Goal: Communication & Community: Ask a question

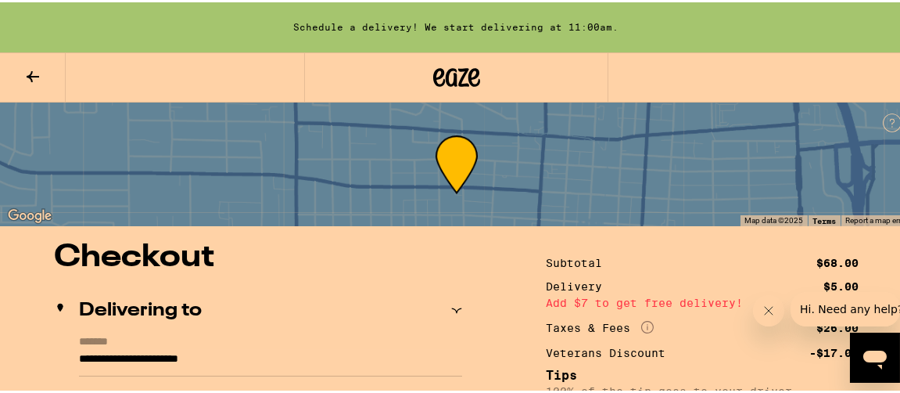
click at [32, 71] on icon at bounding box center [32, 74] width 19 height 19
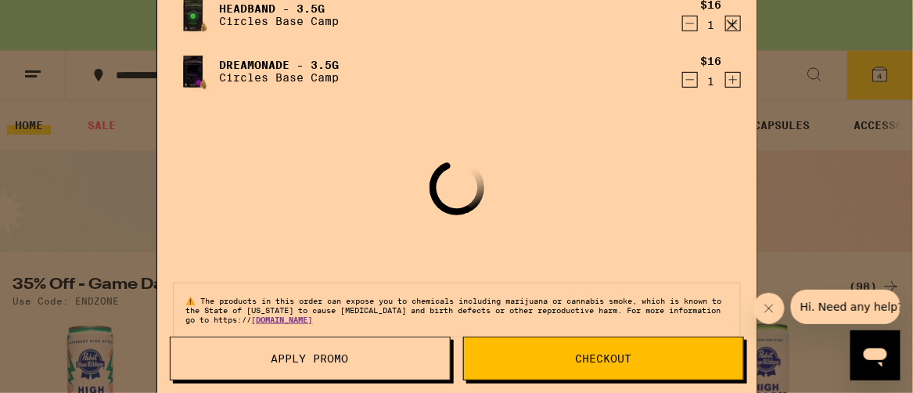
scroll to position [226, 0]
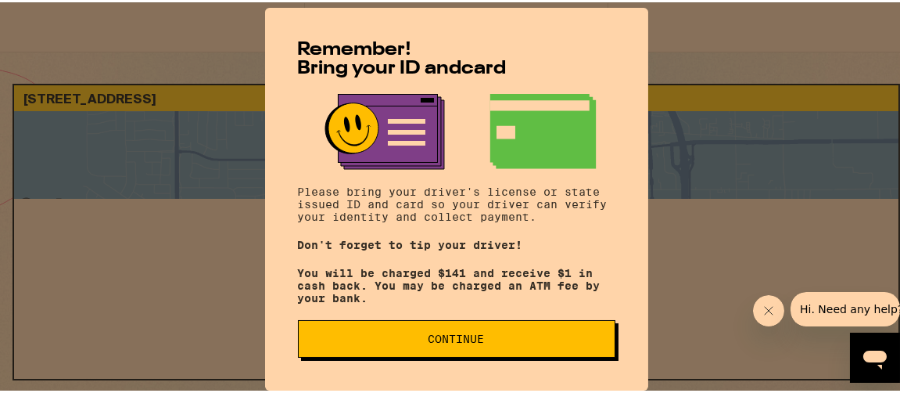
click at [449, 340] on span "Continue" at bounding box center [457, 336] width 56 height 11
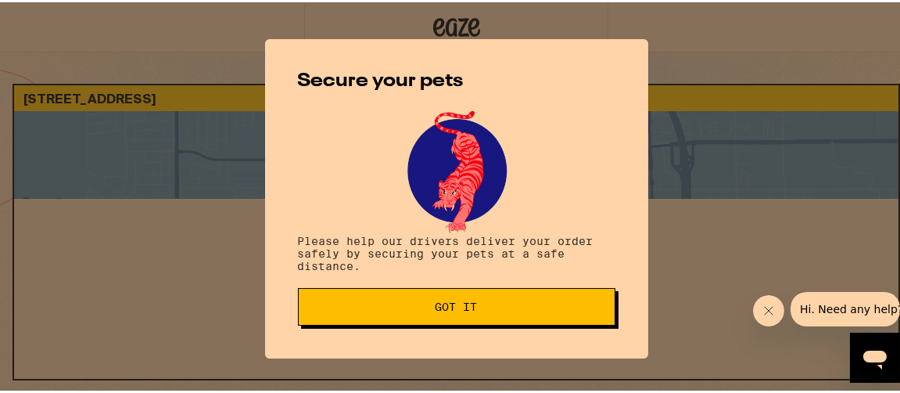
click at [436, 304] on span "Got it" at bounding box center [457, 304] width 42 height 11
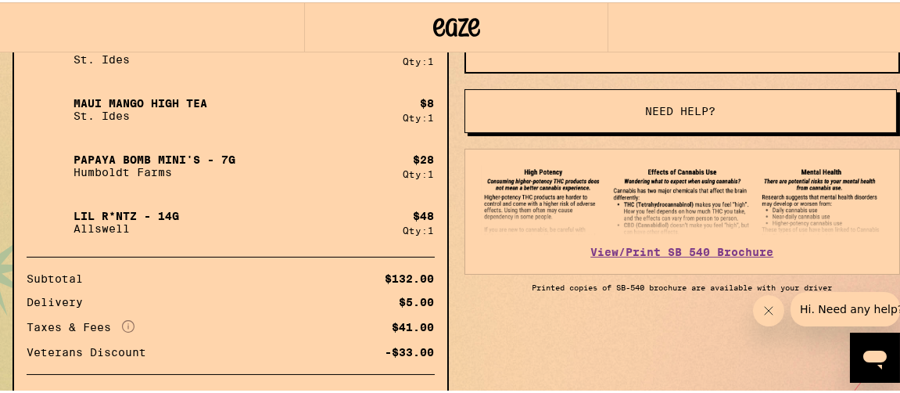
scroll to position [486, 0]
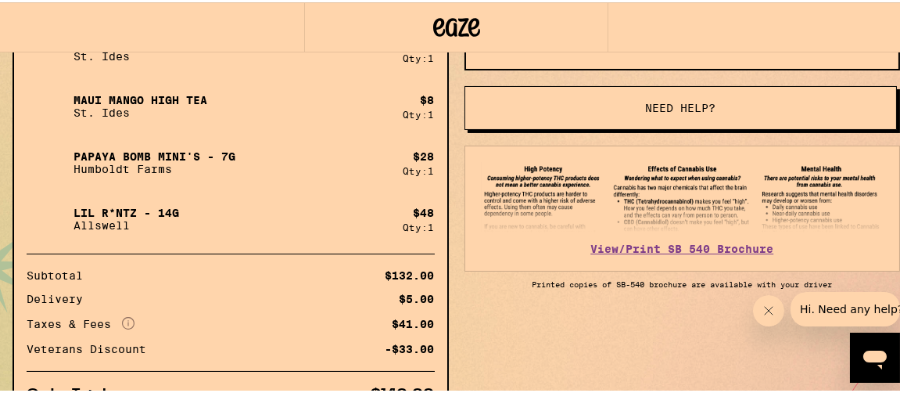
click at [842, 308] on span "Hi. Need any help?" at bounding box center [850, 309] width 103 height 13
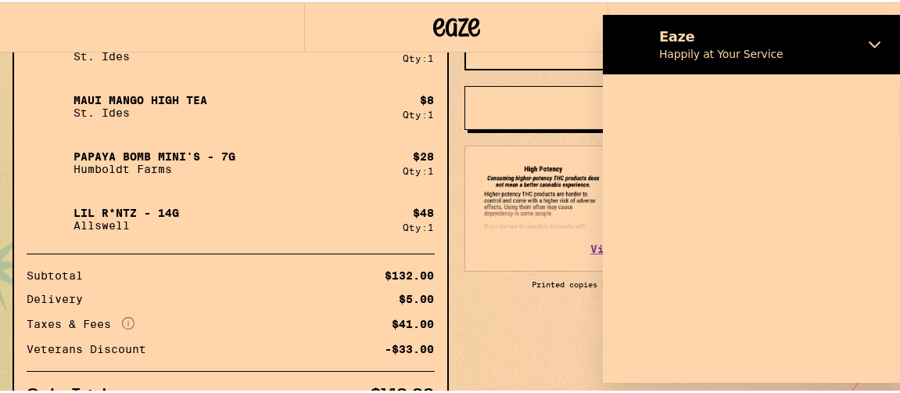
scroll to position [0, 0]
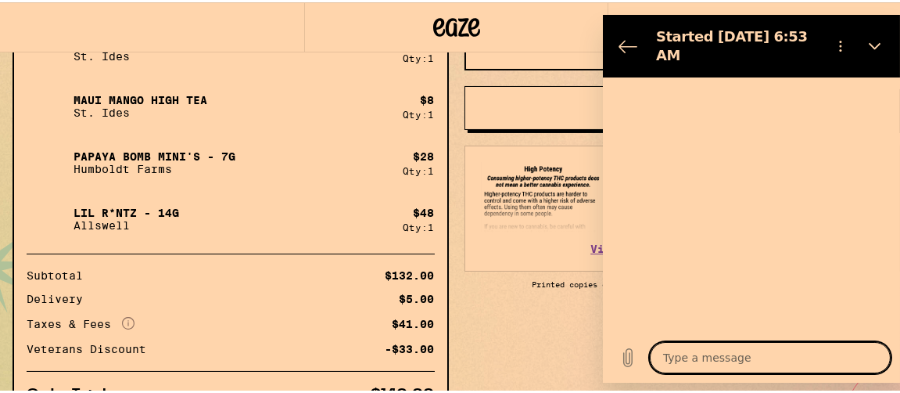
type textarea "x"
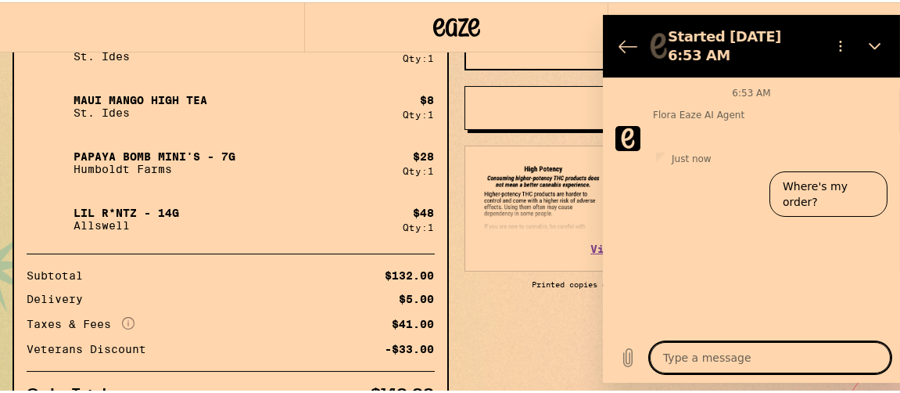
type textarea "S"
type textarea "x"
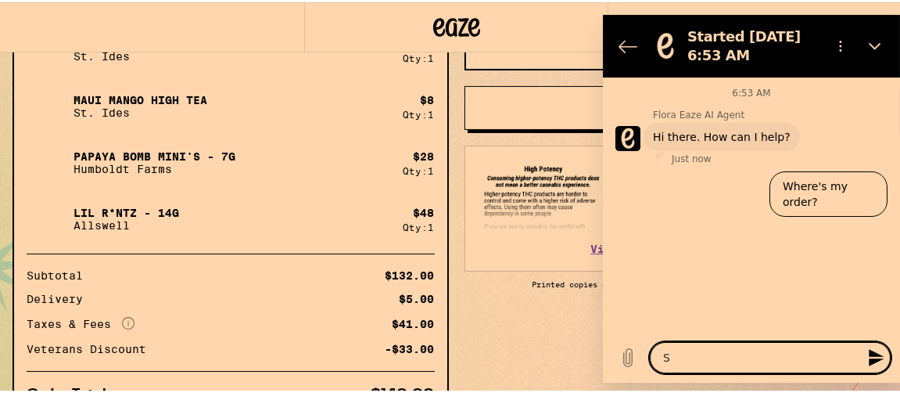
type textarea "So"
type textarea "x"
type textarea "Som"
type textarea "x"
type textarea "Some"
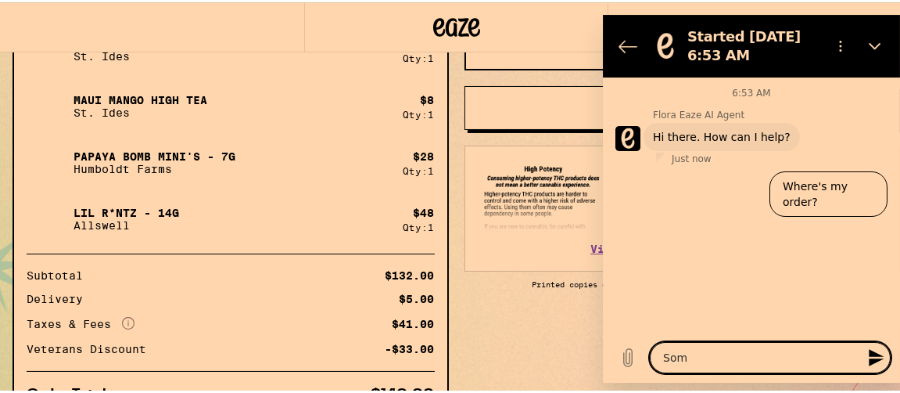
type textarea "x"
type textarea "Somet"
type textarea "x"
type textarea "Someth"
type textarea "x"
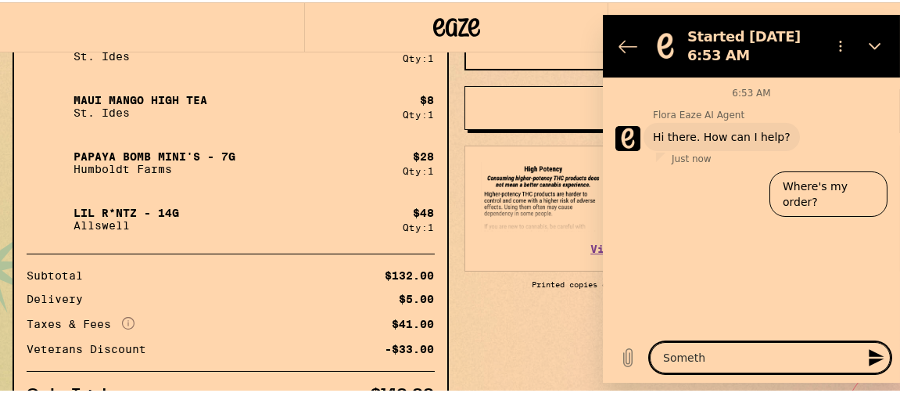
type textarea "Somethi"
type textarea "x"
type textarea "Somethin"
type textarea "x"
type textarea "Something"
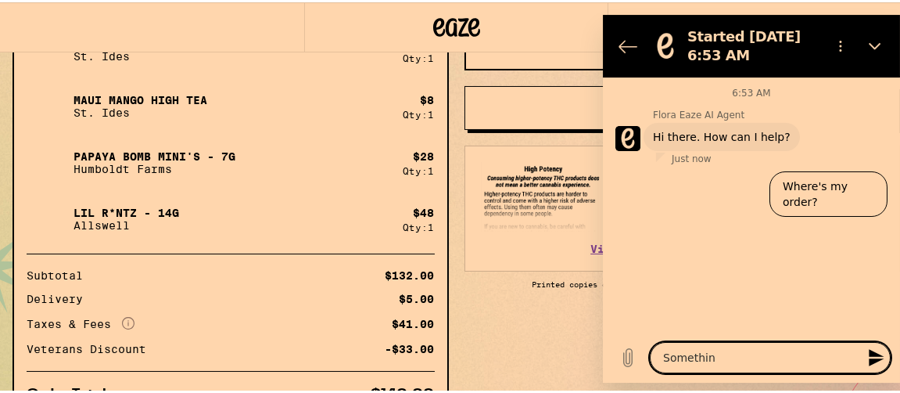
type textarea "x"
type textarea "Something"
type textarea "x"
type textarea "Something e"
type textarea "x"
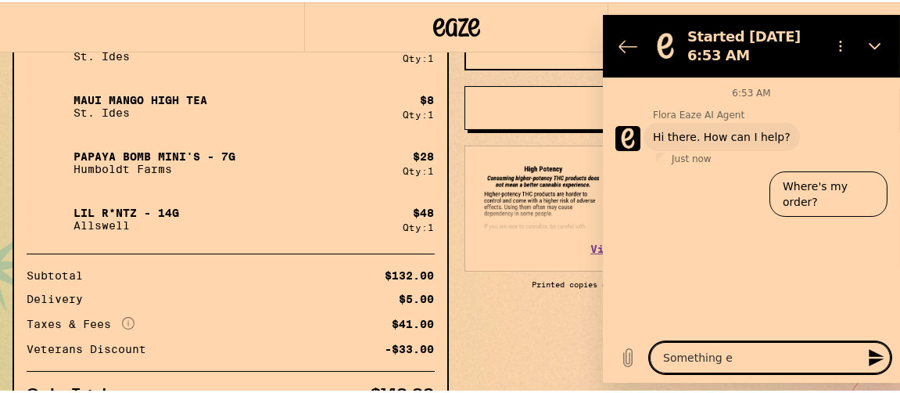
type textarea "Something el"
type textarea "x"
type textarea "Something els"
type textarea "x"
type textarea "Something else"
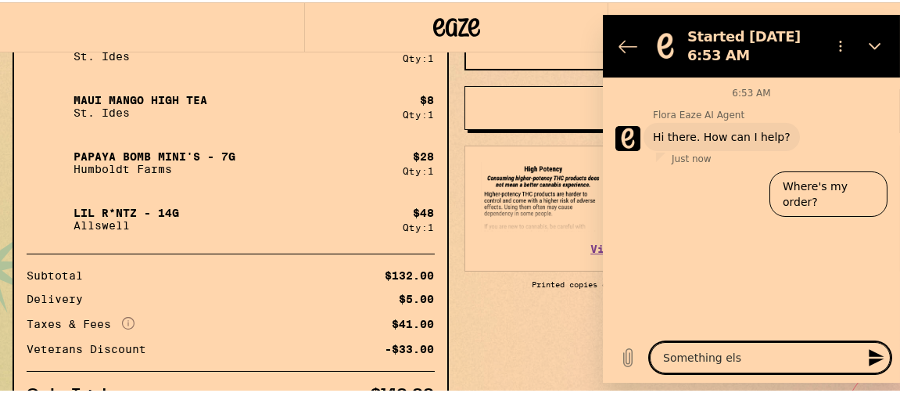
type textarea "x"
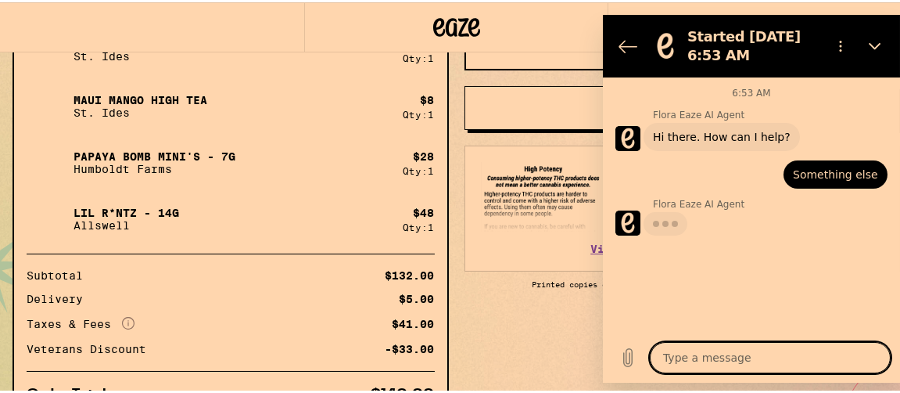
type textarea "x"
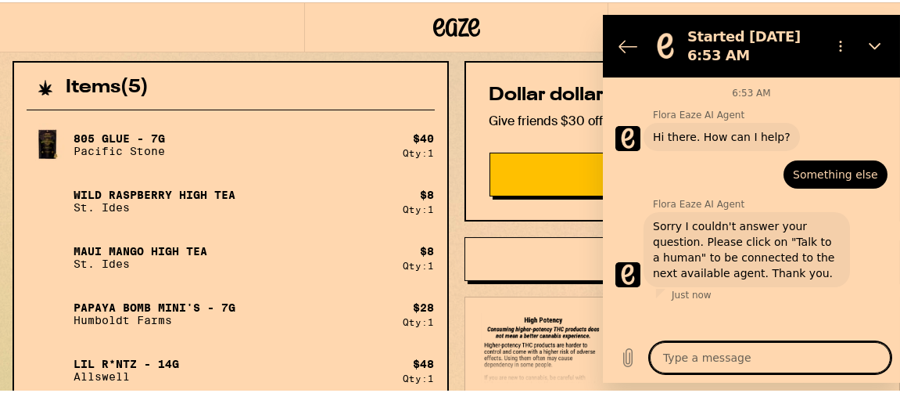
scroll to position [329, 0]
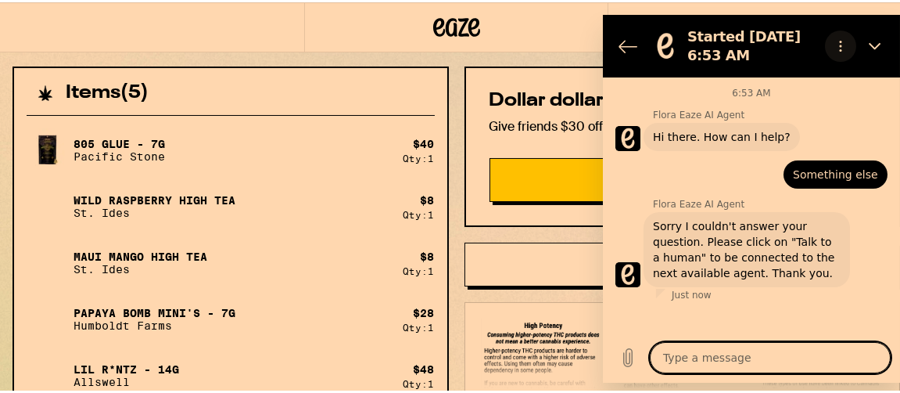
click at [842, 45] on icon "Options menu" at bounding box center [840, 46] width 13 height 13
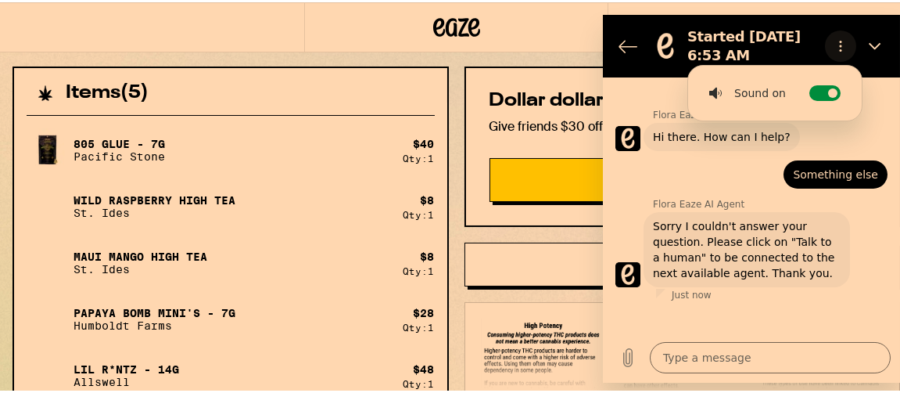
click at [842, 45] on icon "Options menu" at bounding box center [840, 46] width 13 height 13
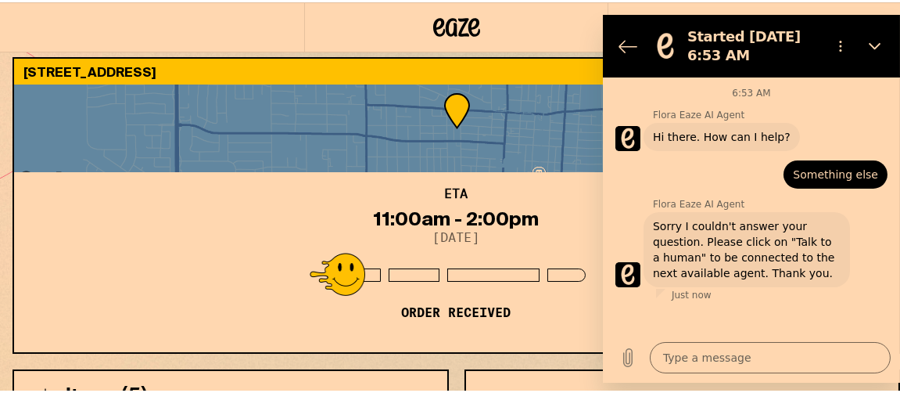
scroll to position [16, 0]
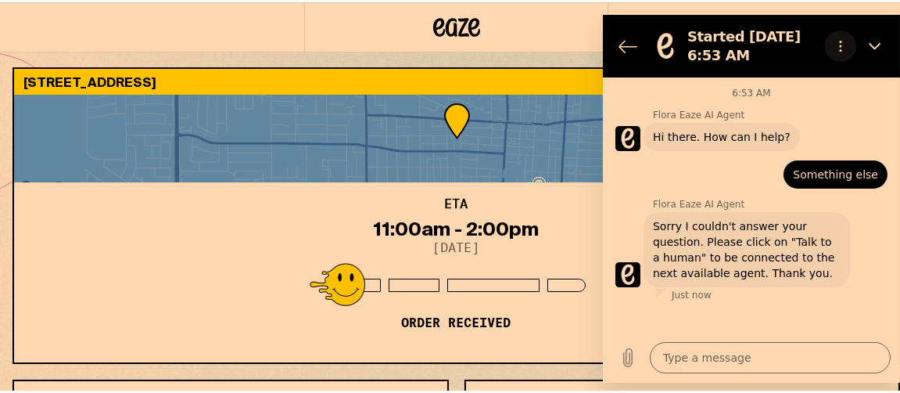
click at [842, 45] on icon "Options menu" at bounding box center [840, 46] width 13 height 13
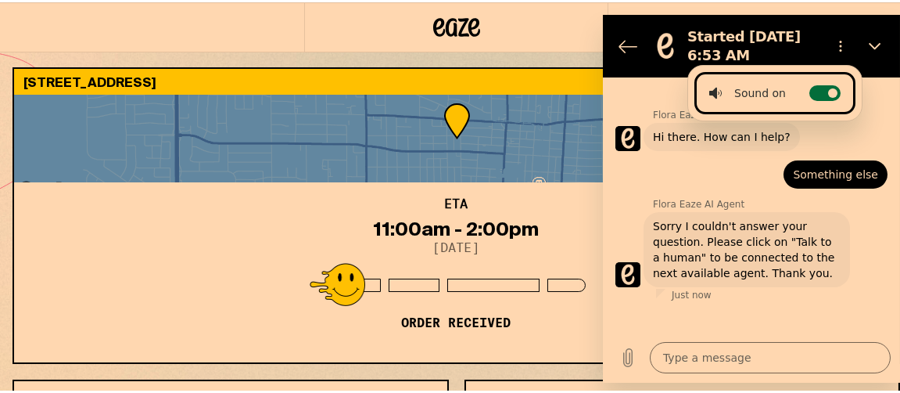
click at [815, 92] on label "Toggle sound notifications" at bounding box center [824, 93] width 31 height 16
click at [815, 92] on input "Toggle sound notifications" at bounding box center [824, 93] width 31 height 16
checkbox input "false"
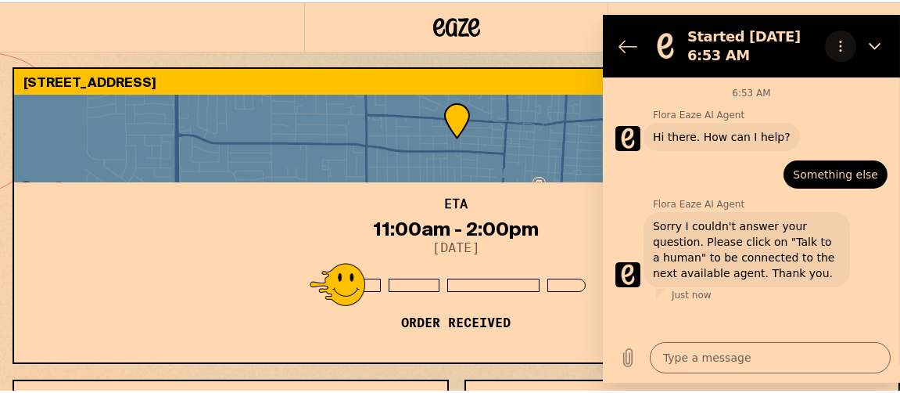
click at [841, 45] on icon "Options menu" at bounding box center [840, 46] width 13 height 13
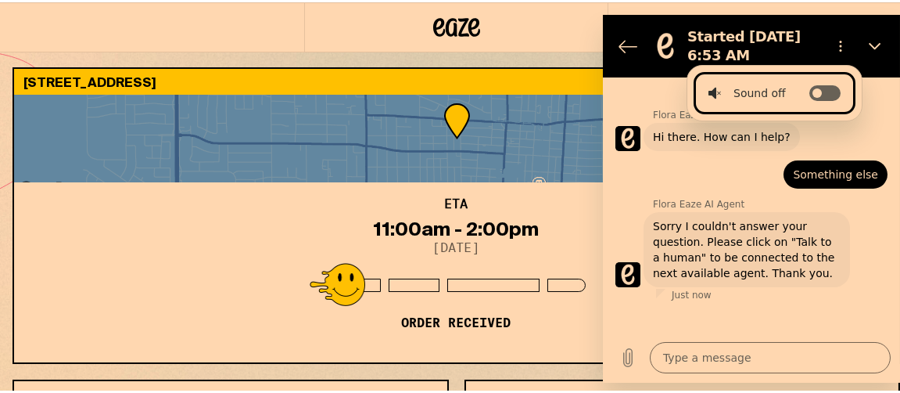
click at [830, 93] on label "Toggle sound notifications" at bounding box center [824, 93] width 31 height 16
click at [830, 93] on input "Toggle sound notifications" at bounding box center [824, 93] width 31 height 16
checkbox input "true"
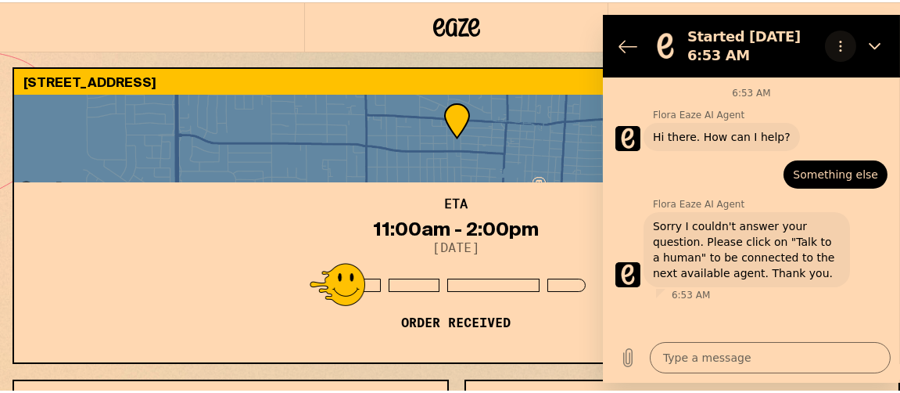
click at [841, 48] on icon "Options menu" at bounding box center [840, 46] width 13 height 13
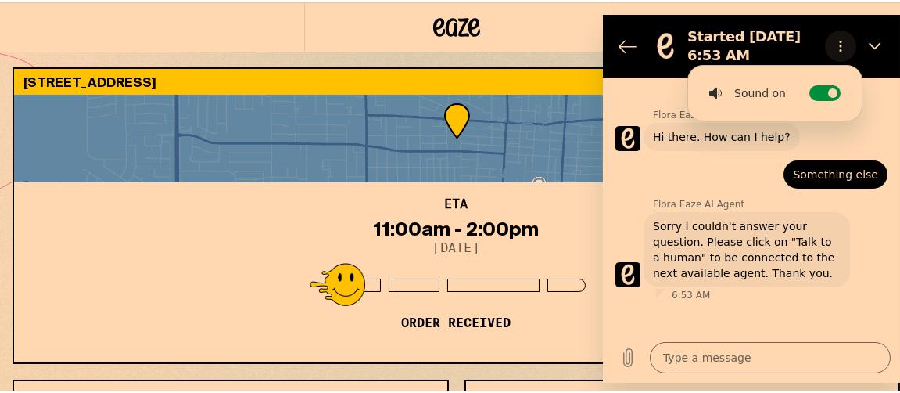
click at [839, 48] on icon "Options menu" at bounding box center [840, 46] width 13 height 13
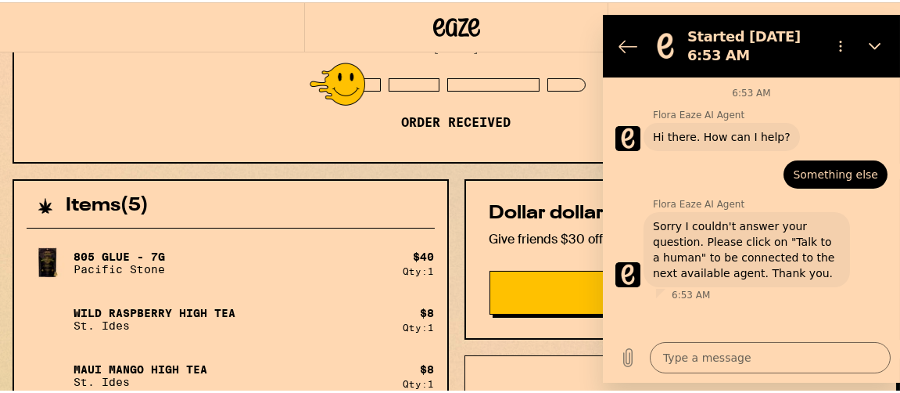
scroll to position [251, 0]
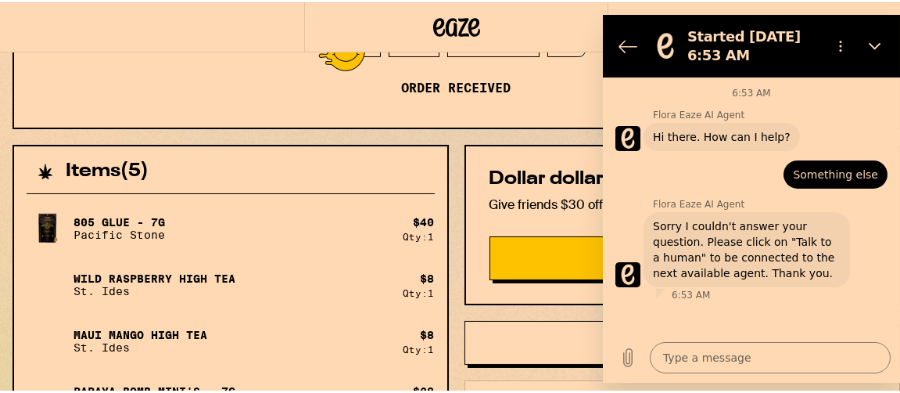
click at [668, 361] on textarea at bounding box center [769, 357] width 241 height 31
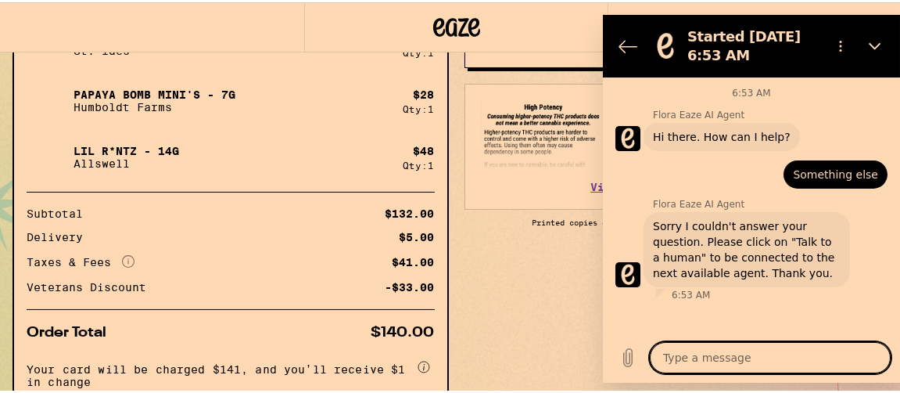
scroll to position [564, 0]
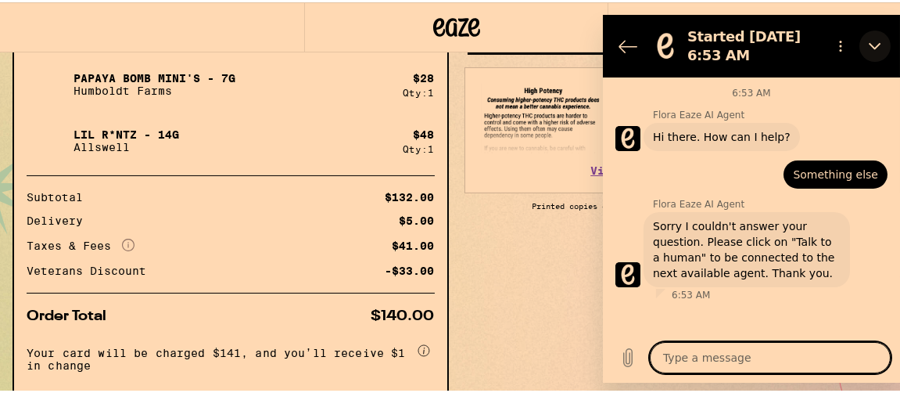
drag, startPoint x: 1463, startPoint y: 55, endPoint x: 873, endPoint y: 42, distance: 590.6
click at [873, 42] on icon "Close" at bounding box center [874, 46] width 13 height 13
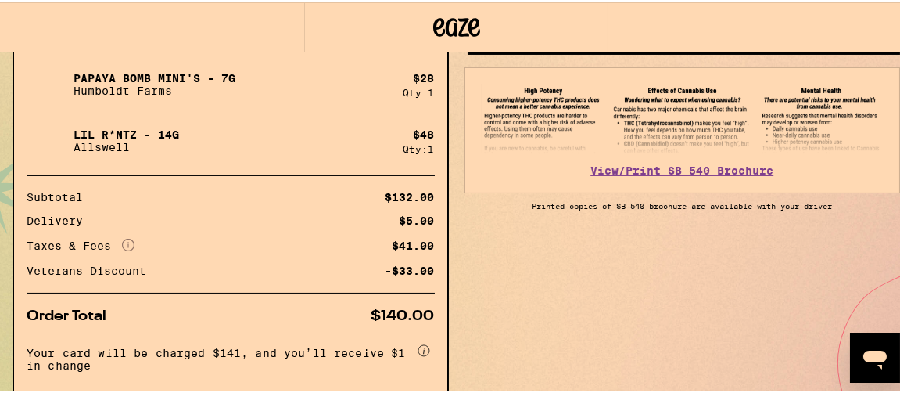
drag, startPoint x: 873, startPoint y: 356, endPoint x: 1118, endPoint y: 650, distance: 383.1
click at [873, 356] on icon "Open messaging window" at bounding box center [874, 359] width 23 height 19
type textarea "x"
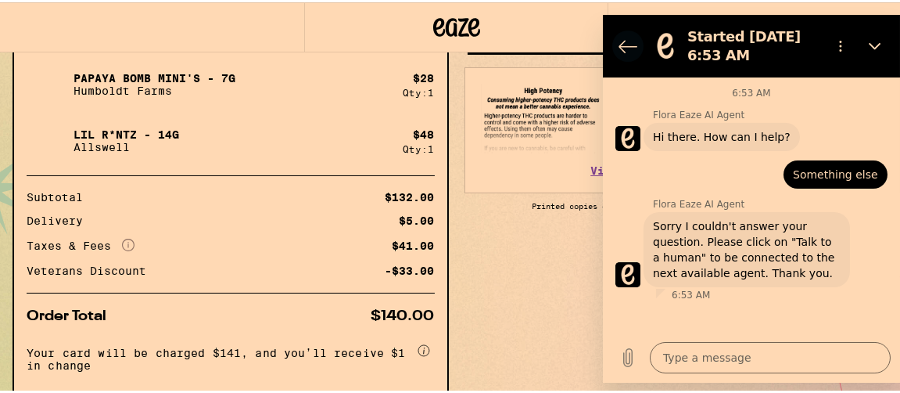
click at [626, 45] on icon "Back to the conversation list" at bounding box center [627, 46] width 19 height 19
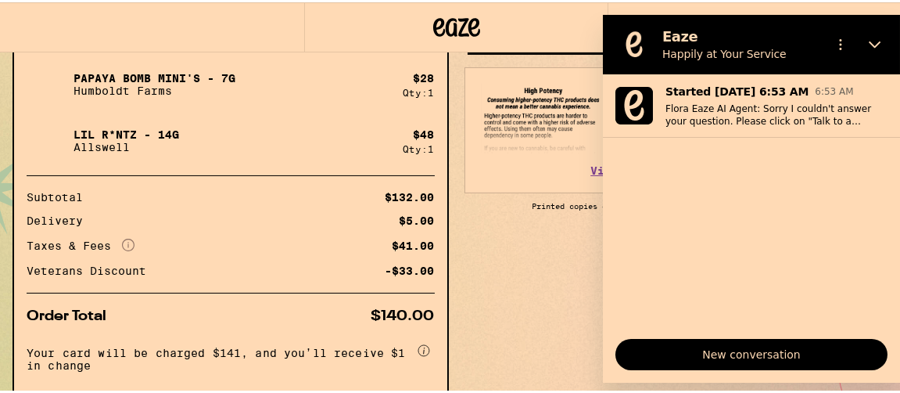
click at [747, 354] on span "New conversation" at bounding box center [751, 354] width 246 height 19
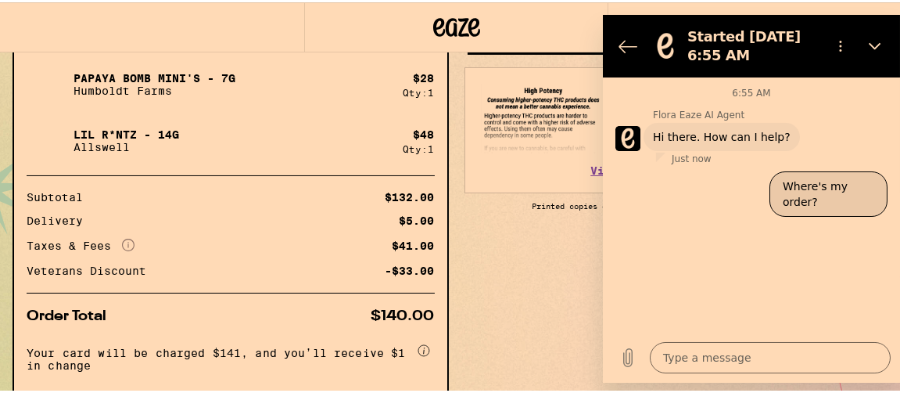
click at [825, 185] on button "Where's my order?" at bounding box center [828, 193] width 118 height 45
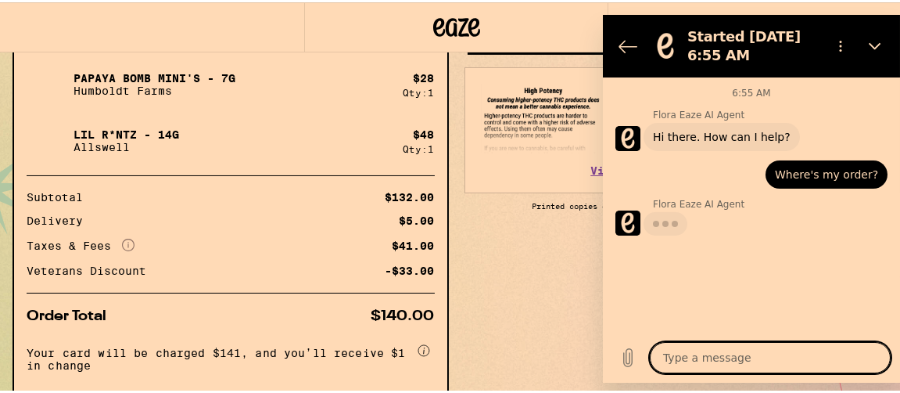
type textarea "x"
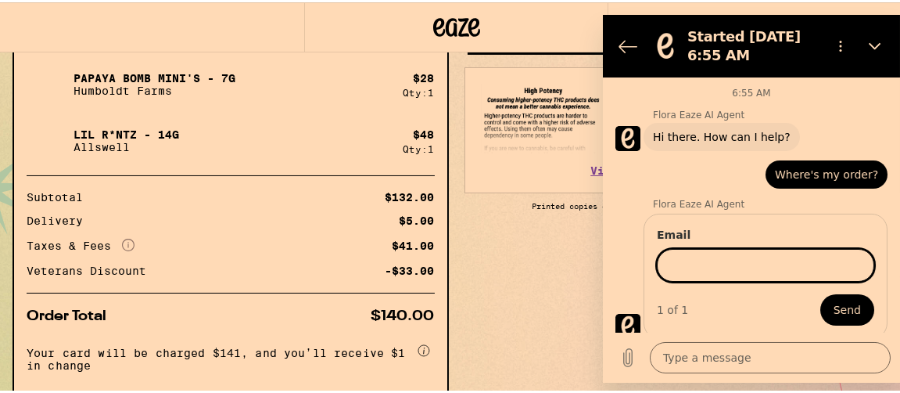
scroll to position [5, 0]
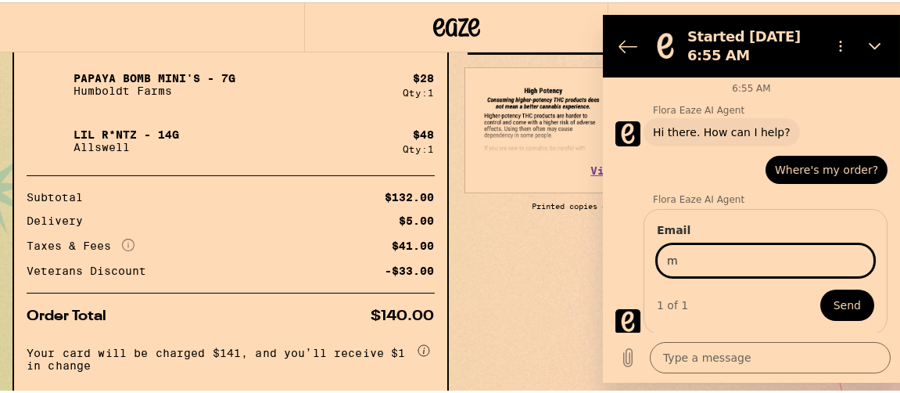
type input "[EMAIL_ADDRESS][DOMAIN_NAME]"
click at [835, 307] on span "Send" at bounding box center [846, 305] width 27 height 19
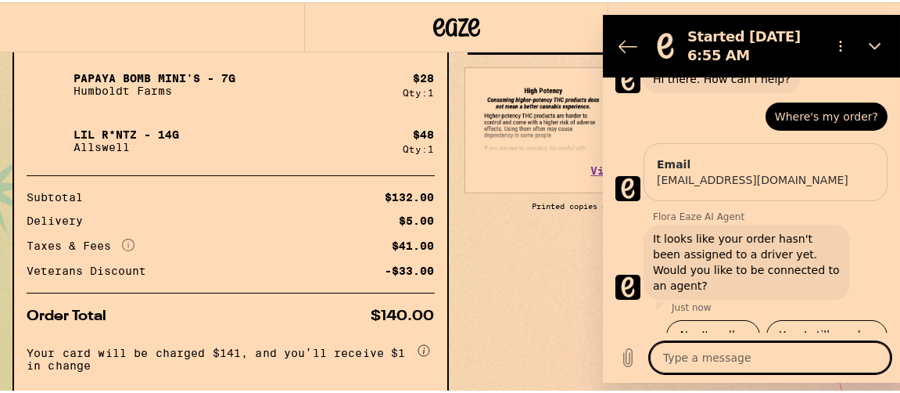
scroll to position [61, 0]
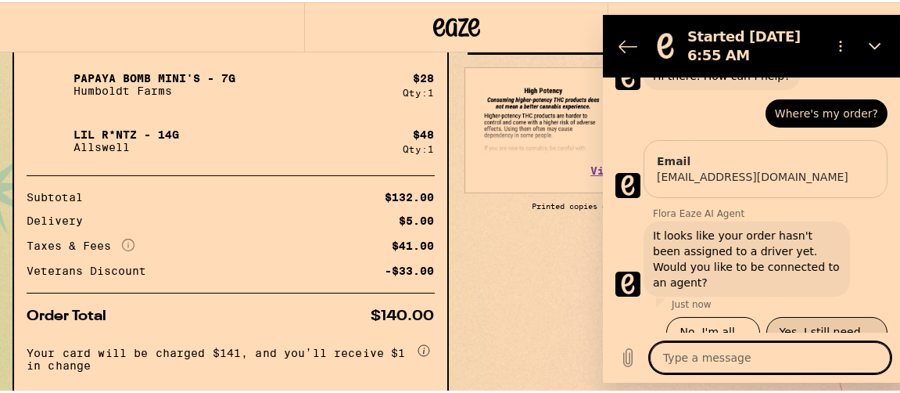
click at [818, 317] on button "Yes, I still need help" at bounding box center [826, 339] width 121 height 45
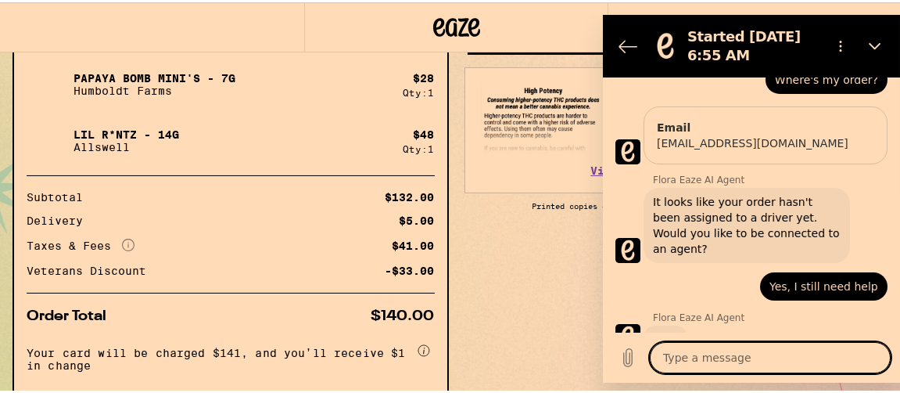
scroll to position [93, 0]
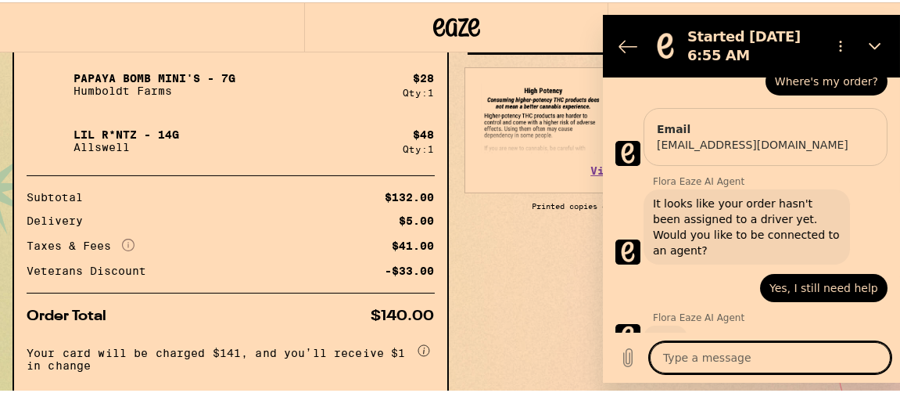
type textarea "x"
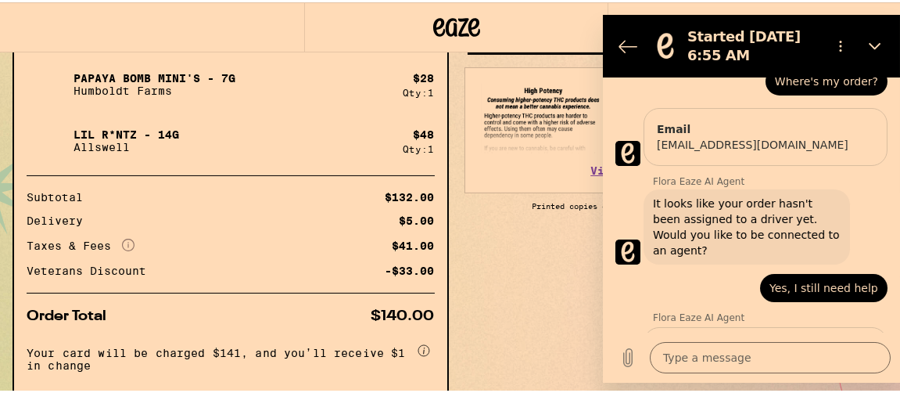
scroll to position [196, 0]
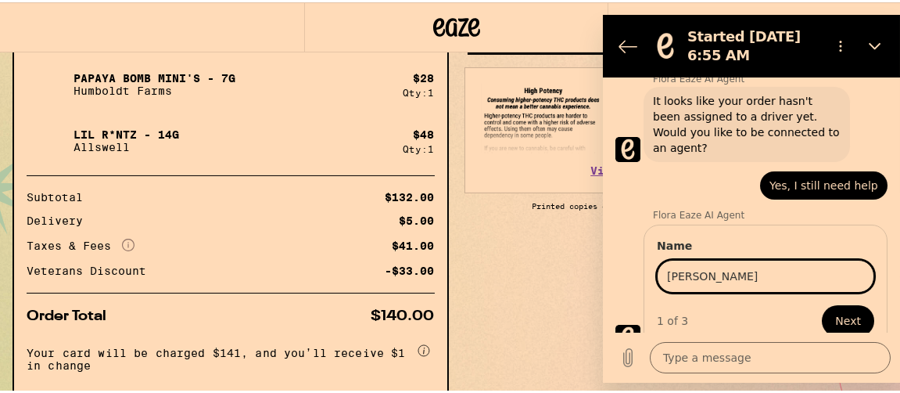
type input "[PERSON_NAME]"
click at [821, 305] on button "Next" at bounding box center [847, 320] width 52 height 31
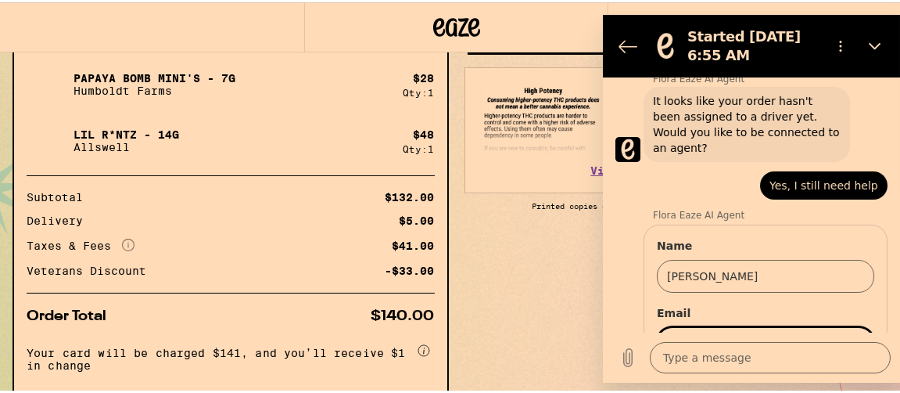
scroll to position [262, 0]
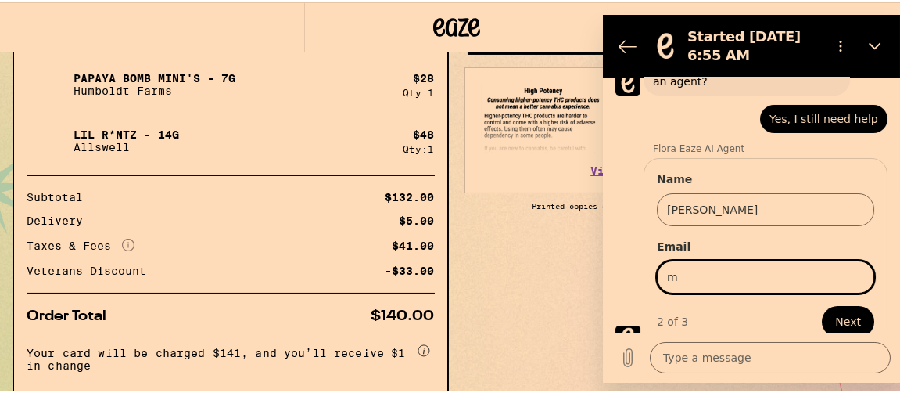
type input "[EMAIL_ADDRESS][DOMAIN_NAME]"
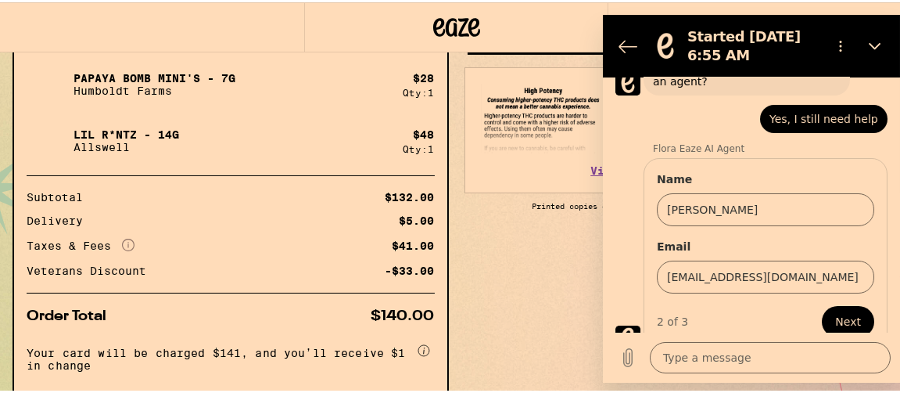
click at [835, 312] on span "Next" at bounding box center [848, 321] width 26 height 19
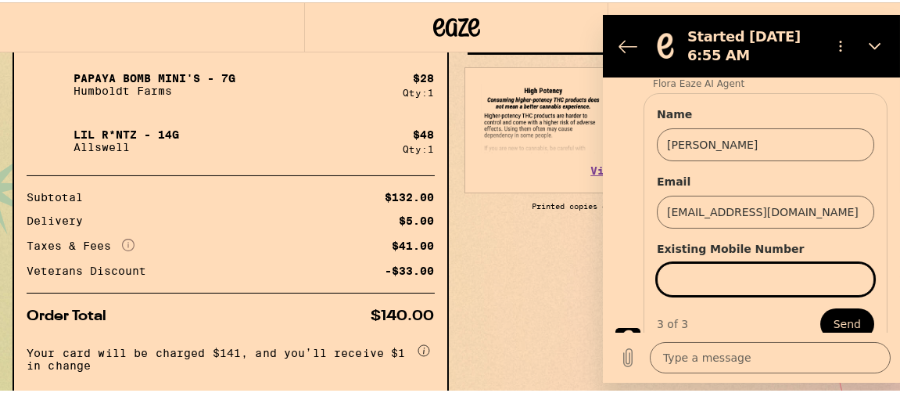
scroll to position [328, 0]
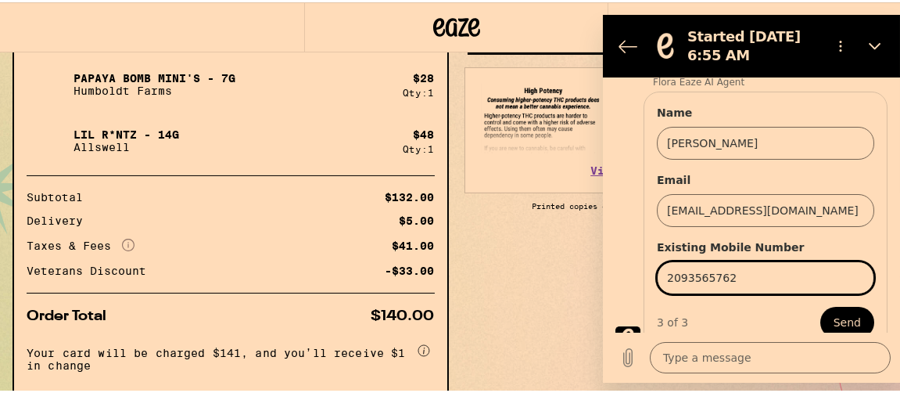
type input "2093565762"
click at [820, 307] on button "Send" at bounding box center [847, 322] width 54 height 31
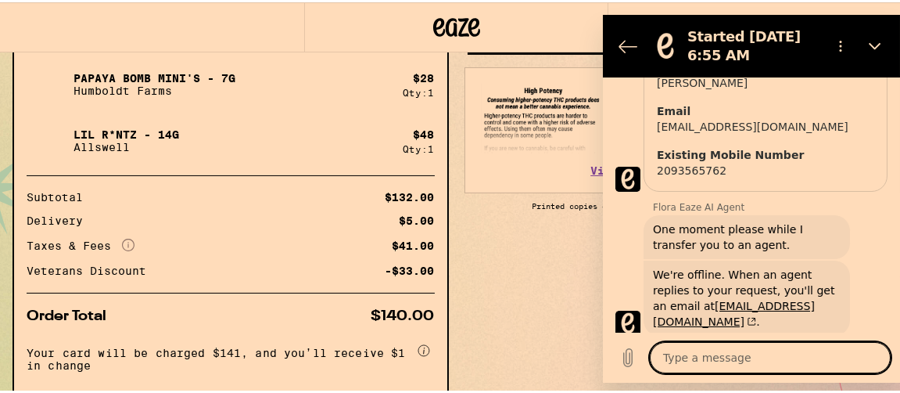
scroll to position [364, 0]
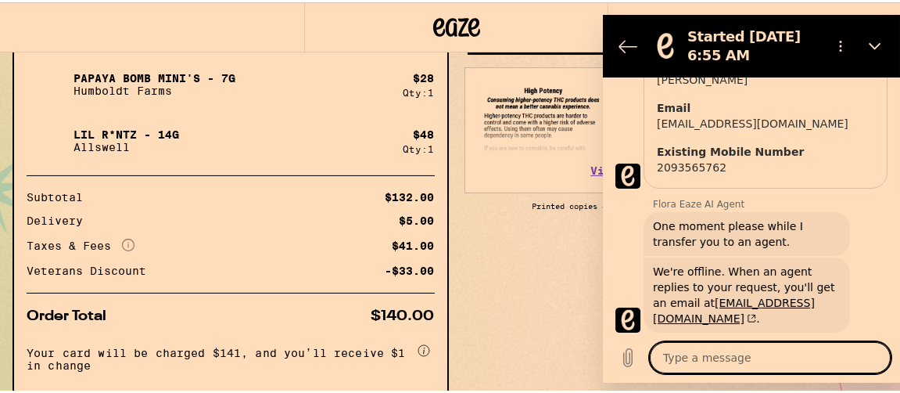
type textarea "x"
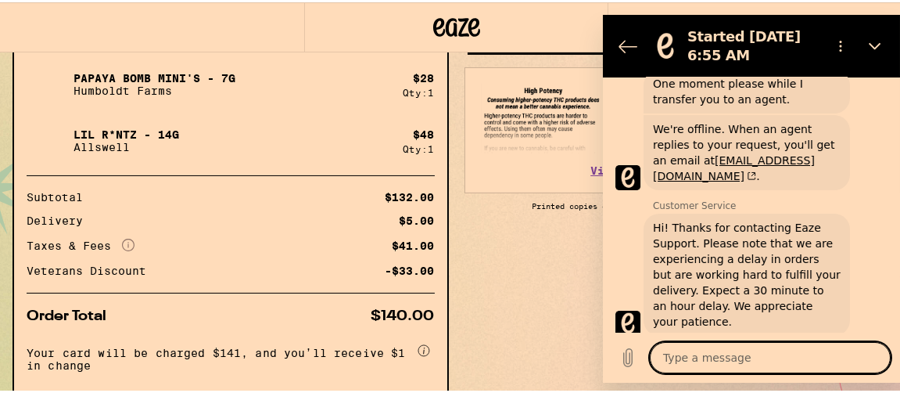
scroll to position [510, 0]
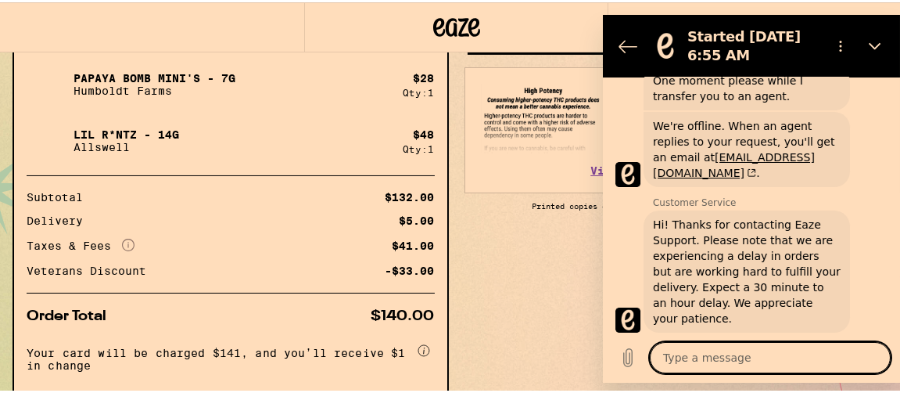
type textarea "W"
type textarea "x"
type textarea "Wh"
type textarea "x"
type textarea "Why"
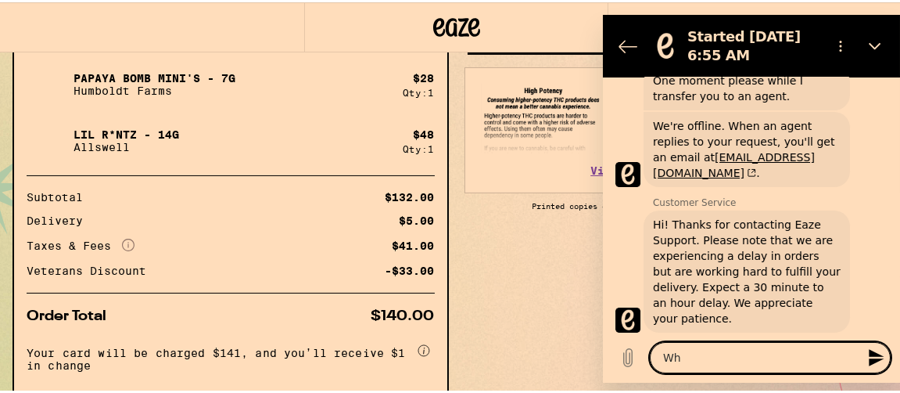
type textarea "x"
type textarea "Why"
type textarea "x"
type textarea "Why a"
type textarea "x"
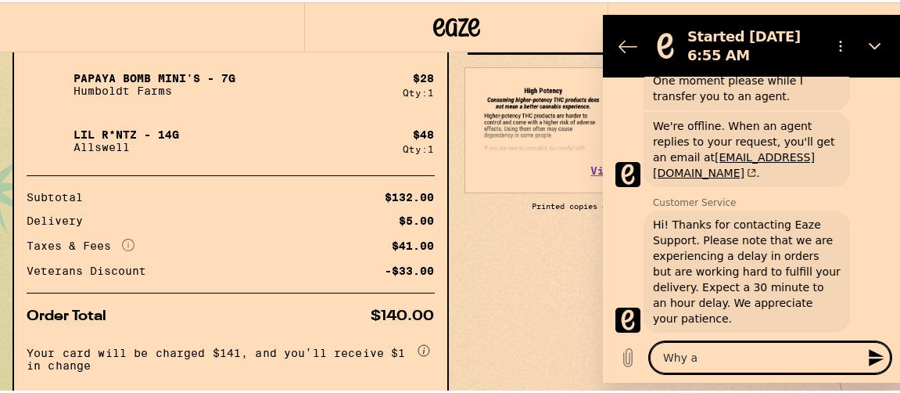
type textarea "Why am"
type textarea "x"
type textarea "Why am"
type textarea "x"
type textarea "Why am I"
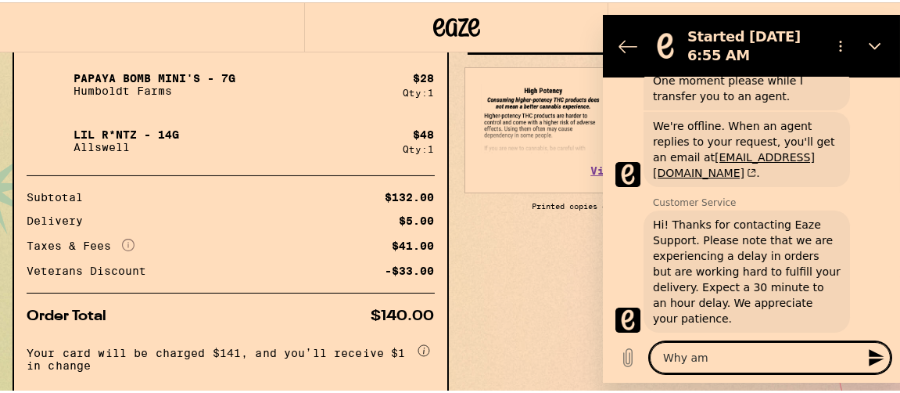
type textarea "x"
type textarea "Why am I"
type textarea "x"
type textarea "Why am I b"
type textarea "x"
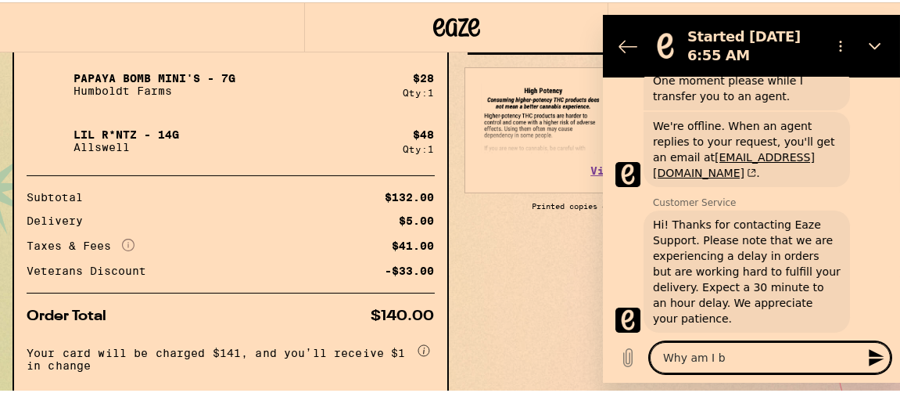
type textarea "Why am I be"
type textarea "x"
type textarea "Why am I bei"
type textarea "x"
type textarea "Why am I bein"
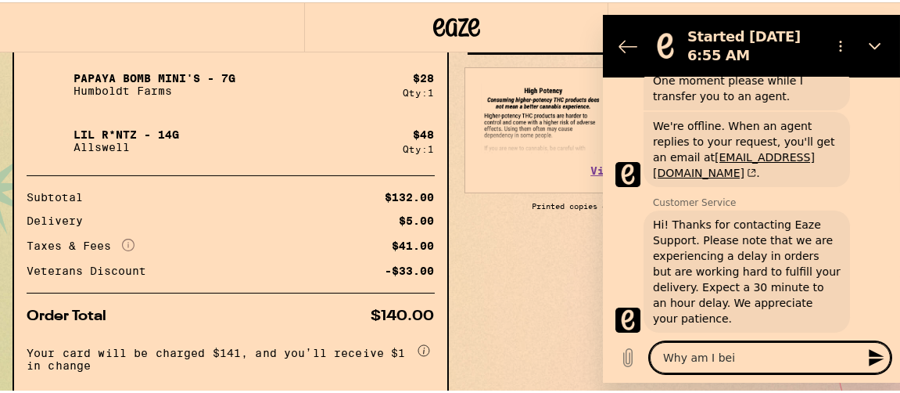
type textarea "x"
type textarea "Why am I being"
type textarea "x"
type textarea "Why am I being"
type textarea "x"
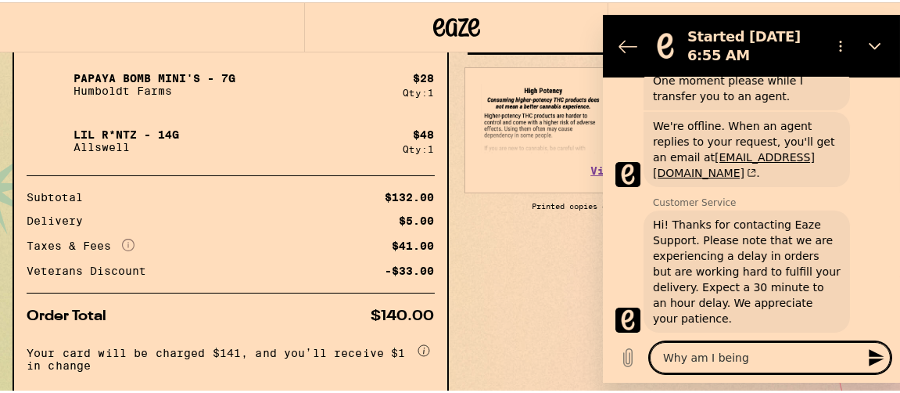
type textarea "Why am I being c"
type textarea "x"
type textarea "Why am I being ch"
type textarea "x"
type textarea "Why am I being cha"
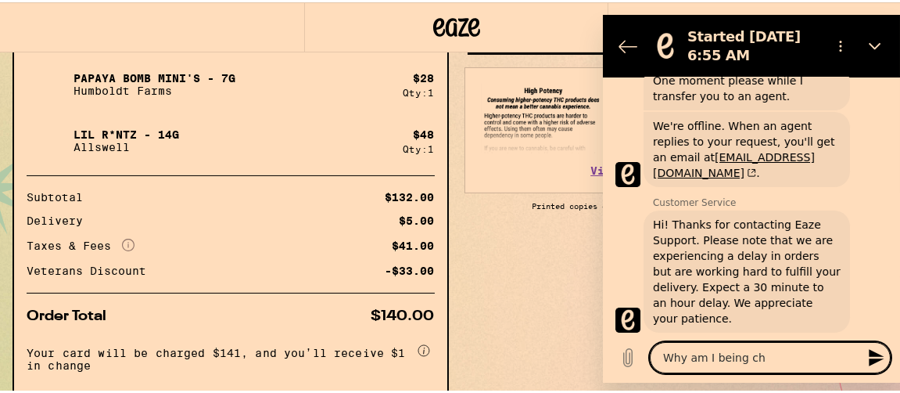
type textarea "x"
type textarea "Why am I being char"
type textarea "x"
type textarea "Why am I being charg"
type textarea "x"
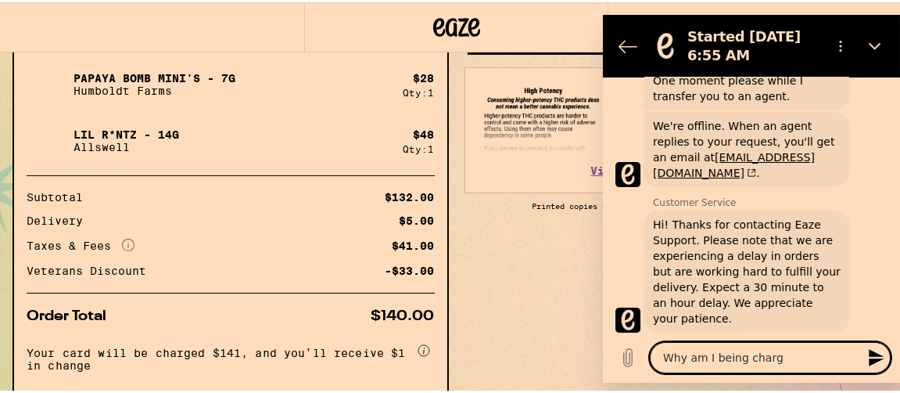
type textarea "Why am I being charge"
type textarea "x"
type textarea "Why am I being charged"
type textarea "x"
type textarea "Why am I being charged"
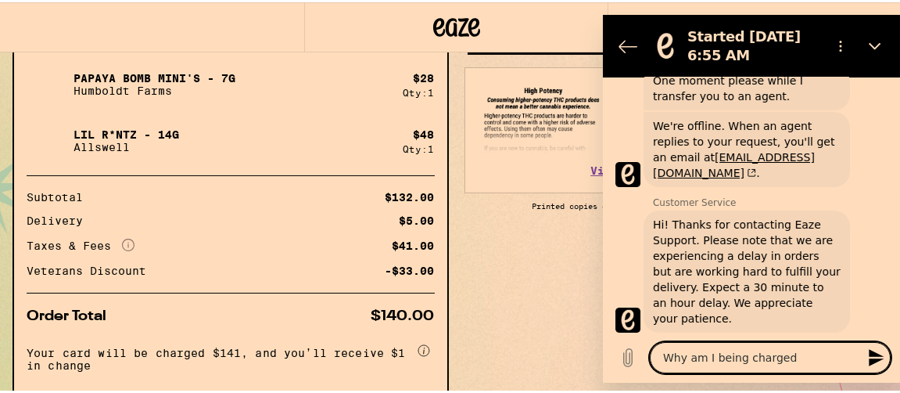
type textarea "x"
type textarea "Why am I being charged a"
type textarea "x"
type textarea "Why am I being charged a"
type textarea "x"
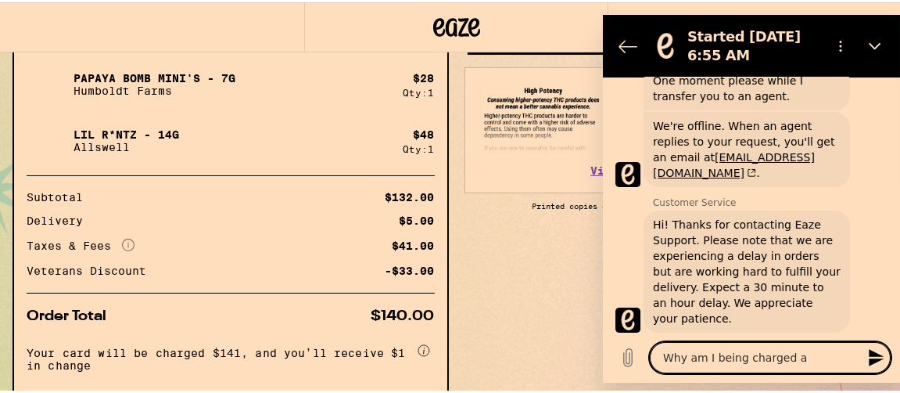
type textarea "Why am I being charged a d"
type textarea "x"
type textarea "Why am I being charged a de"
type textarea "x"
type textarea "Why am I being charged a del"
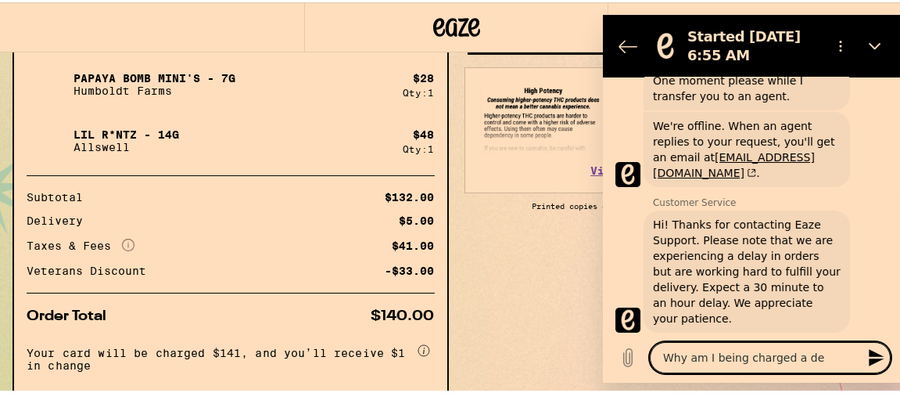
type textarea "x"
type textarea "Why am I being charged a deli"
type textarea "x"
type textarea "Why am I being charged a deliv"
type textarea "x"
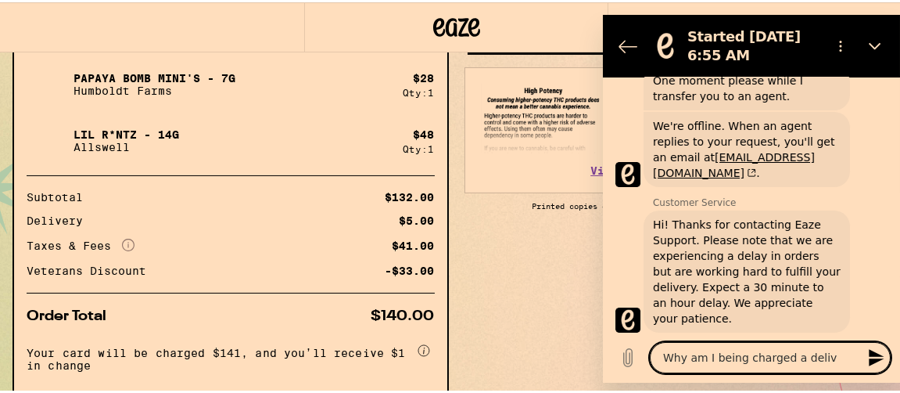
type textarea "Why am I being charged a delive"
type textarea "x"
type textarea "Why am I being charged a deliver"
type textarea "x"
type textarea "Why am I being charged a delivery"
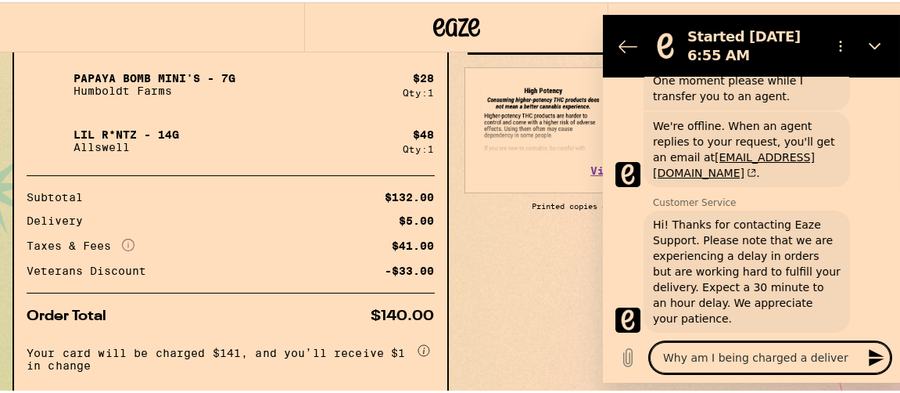
type textarea "x"
type textarea "Why am I being charged a delivery"
type textarea "x"
type textarea "Why am I being charged a delivery f"
type textarea "x"
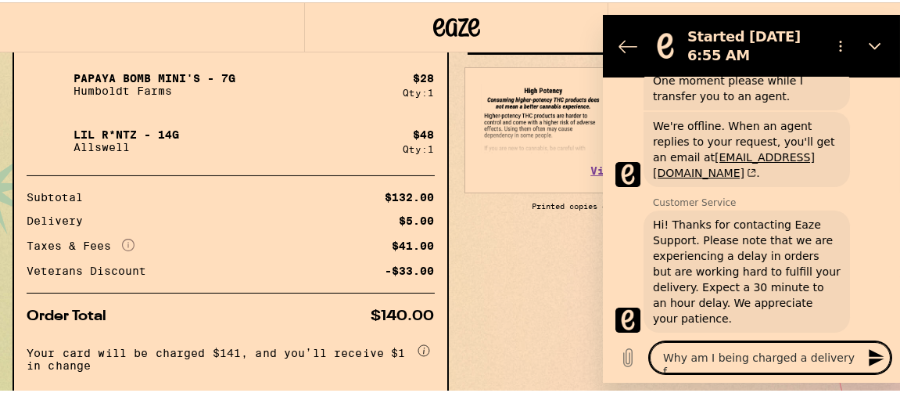
type textarea "Why am I being charged a delivery fe"
type textarea "x"
type textarea "Why am I being charged a delivery fee"
type textarea "x"
type textarea "Why am I being charged a delivery fee?"
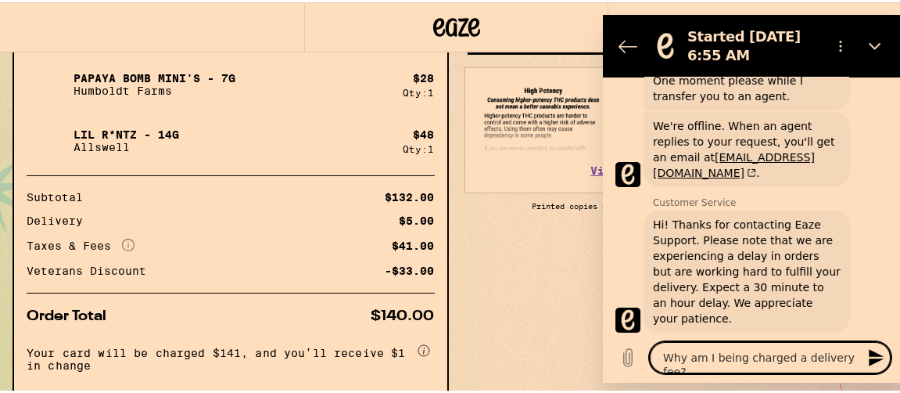
type textarea "x"
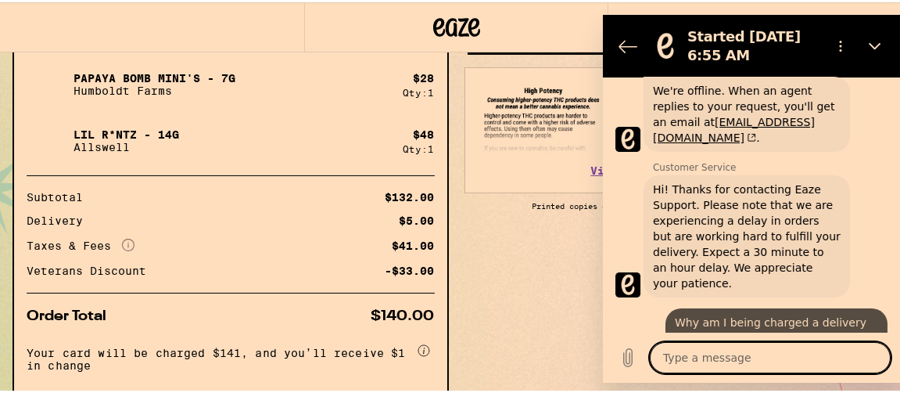
type textarea "x"
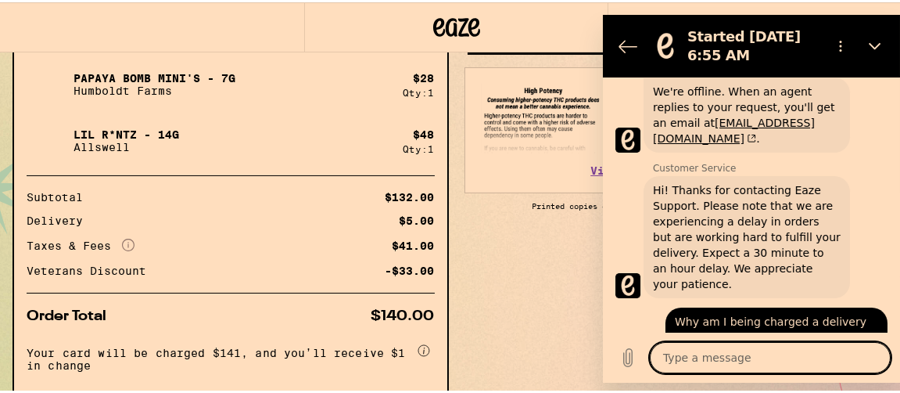
scroll to position [547, 0]
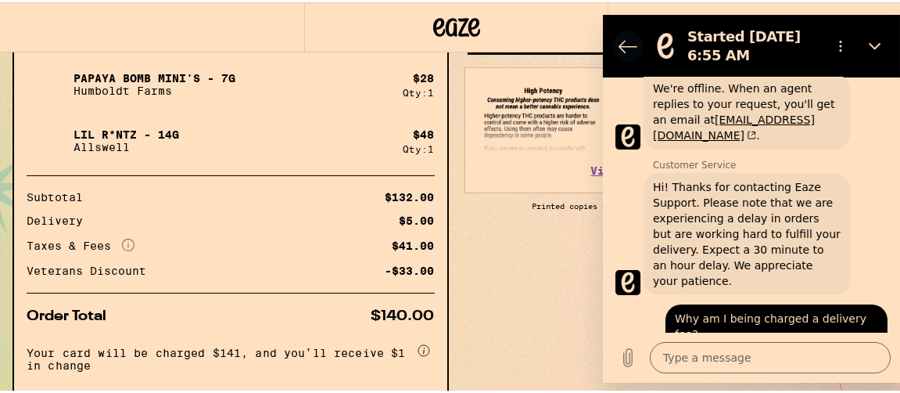
click at [623, 45] on icon "Back to the conversation list" at bounding box center [627, 46] width 19 height 19
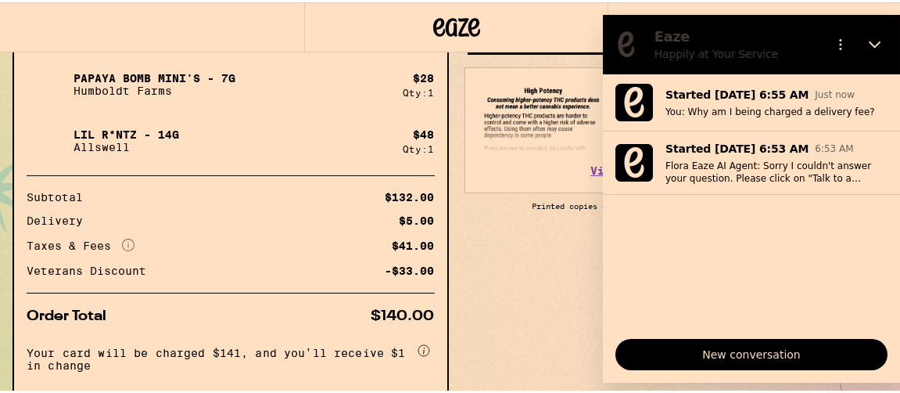
click at [755, 355] on span "New conversation" at bounding box center [751, 354] width 246 height 19
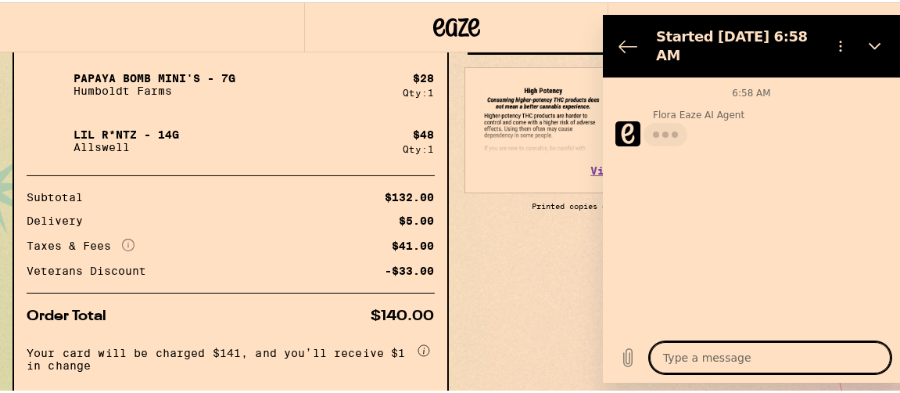
type textarea "x"
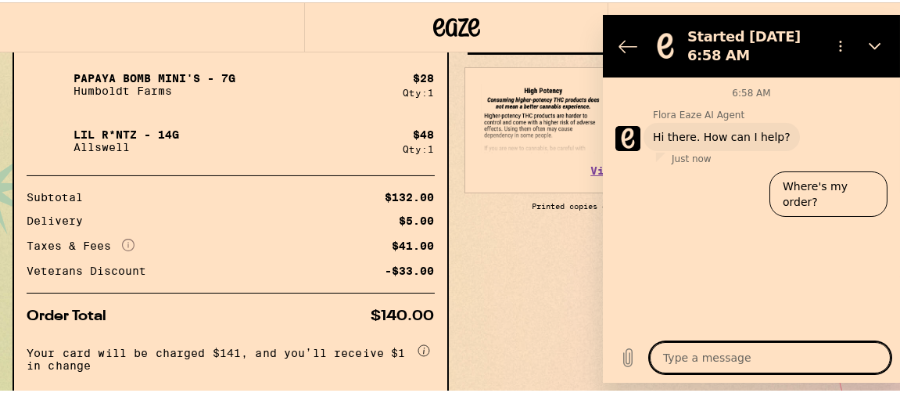
type textarea "I"
type textarea "x"
type textarea "I"
type textarea "x"
type textarea "I n"
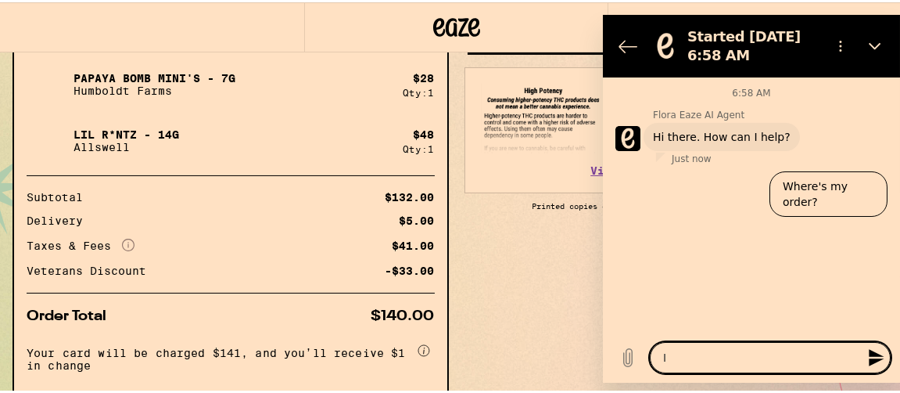
type textarea "x"
type textarea "I ne"
type textarea "x"
type textarea "I nee"
type textarea "x"
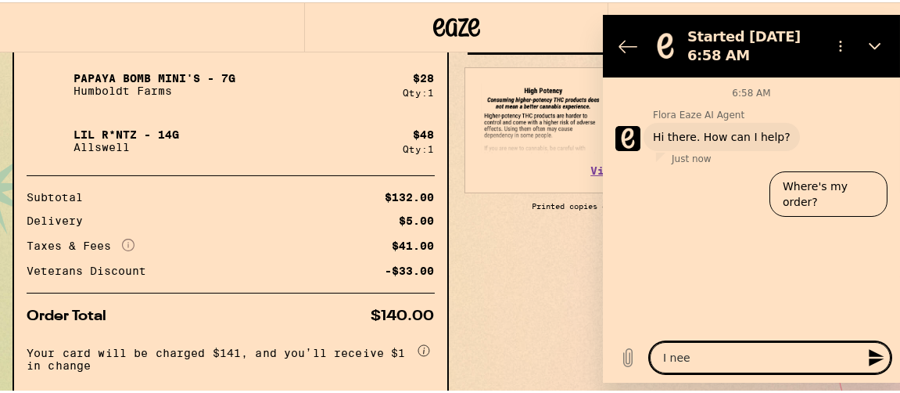
type textarea "I need"
type textarea "x"
type textarea "I need"
type textarea "x"
type textarea "I need t"
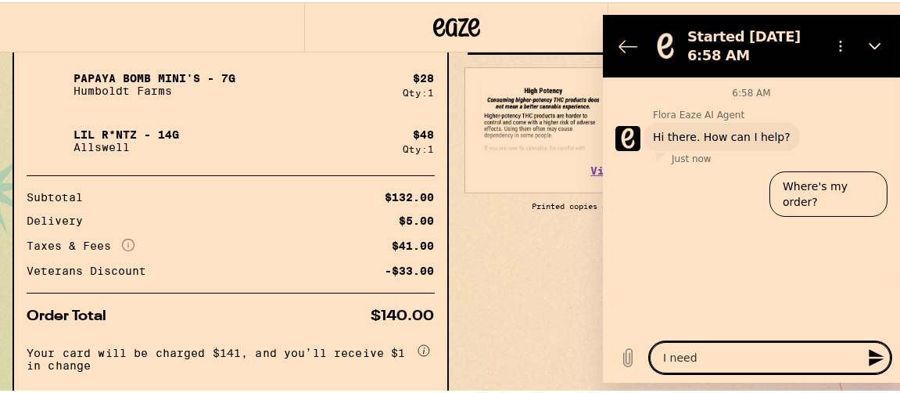
type textarea "x"
type textarea "I need to"
type textarea "x"
type textarea "I need to"
type textarea "x"
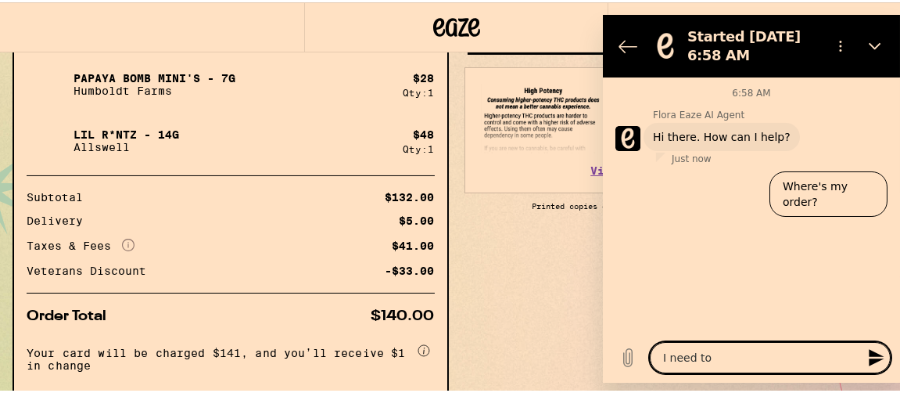
type textarea "I need to s"
type textarea "x"
type textarea "I need to sp"
type textarea "x"
type textarea "I need to spe"
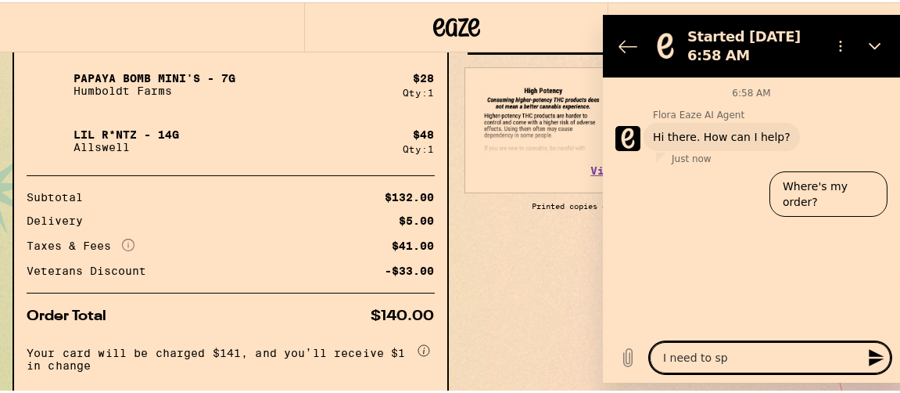
type textarea "x"
type textarea "I need to spee"
type textarea "x"
type textarea "I need to speek"
type textarea "x"
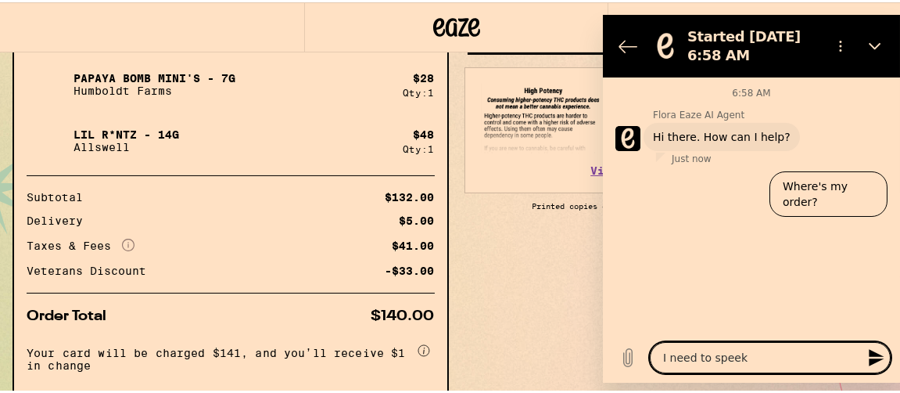
type textarea "I need to spee"
type textarea "x"
type textarea "I need to spe"
type textarea "x"
type textarea "I need to spe"
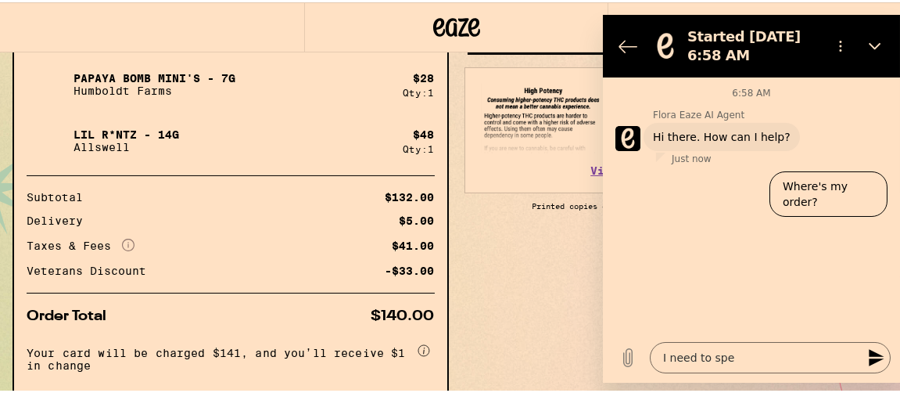
click at [874, 354] on icon "Send message" at bounding box center [875, 357] width 15 height 17
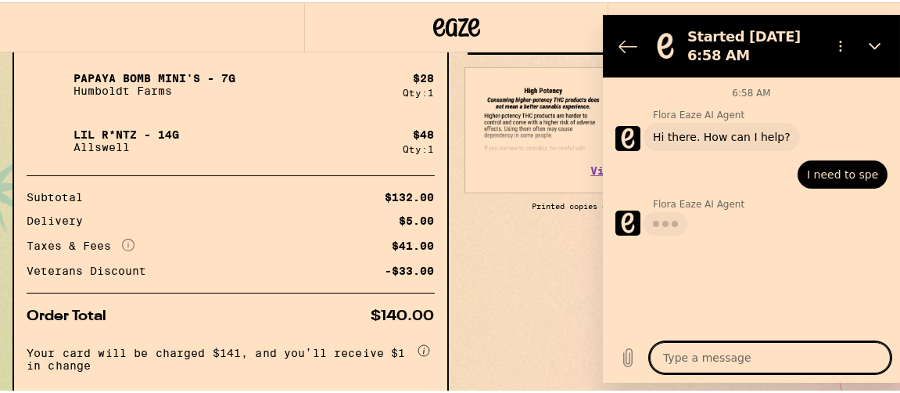
type textarea "x"
type textarea "I"
type textarea "x"
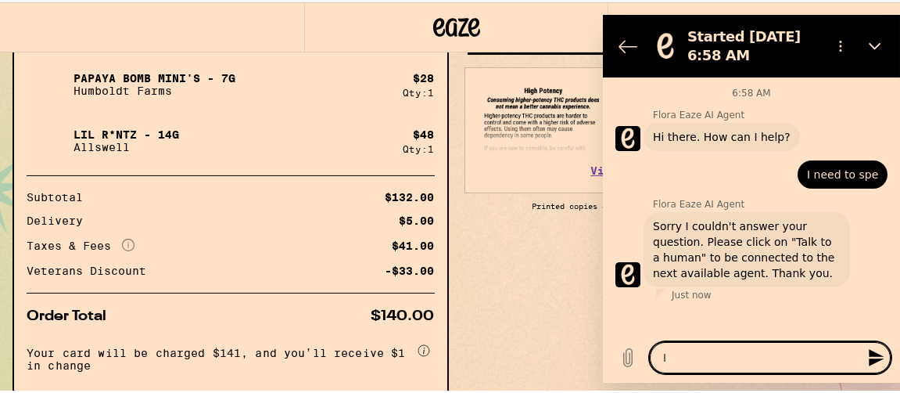
type textarea "I"
type textarea "x"
type textarea "I n"
type textarea "x"
type textarea "I ne"
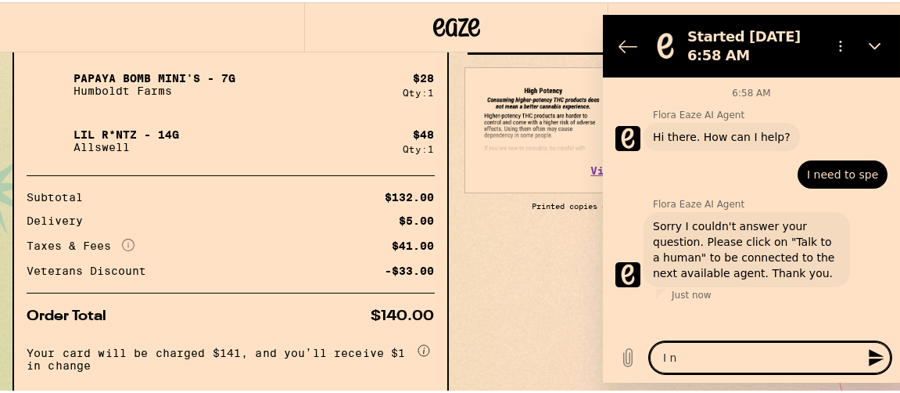
type textarea "x"
type textarea "I nee"
type textarea "x"
type textarea "I need"
type textarea "x"
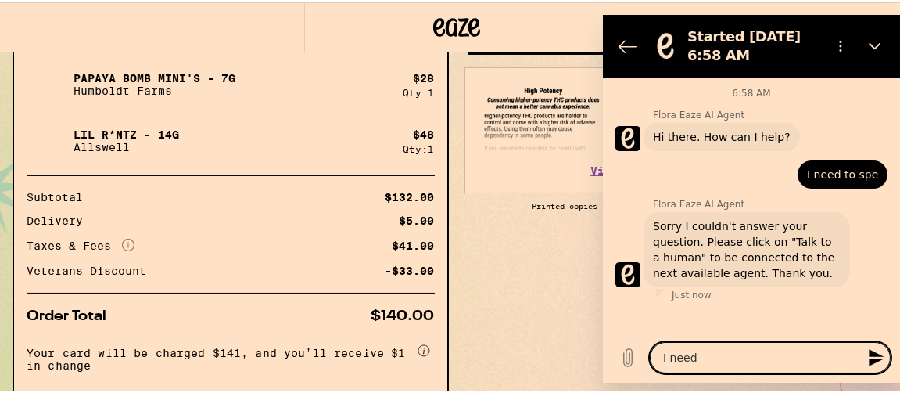
type textarea "I need"
type textarea "x"
type textarea "I need t"
type textarea "x"
type textarea "I need to"
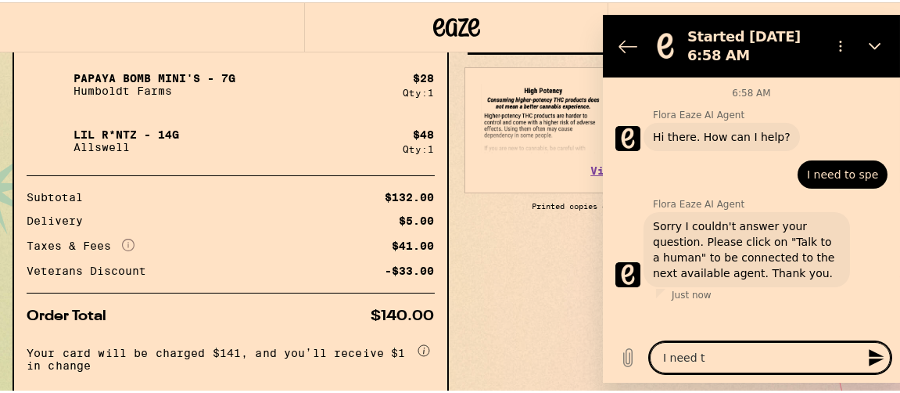
type textarea "x"
type textarea "I need to"
type textarea "x"
type textarea "I need to s"
type textarea "x"
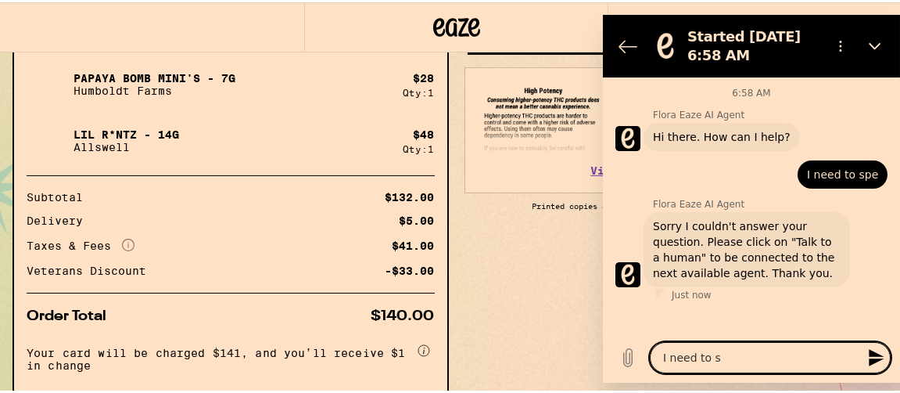
type textarea "I need to sp"
type textarea "x"
type textarea "I need to spe"
type textarea "x"
type textarea "I need to spea"
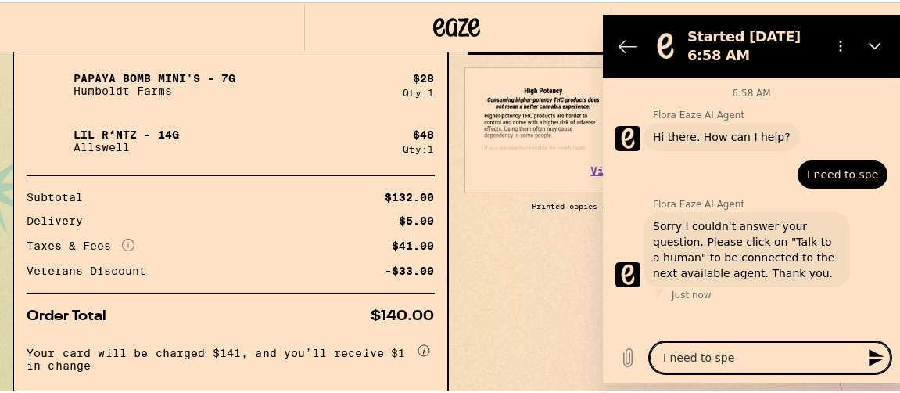
type textarea "x"
type textarea "I need to speak"
type textarea "x"
type textarea "I need to speak"
type textarea "x"
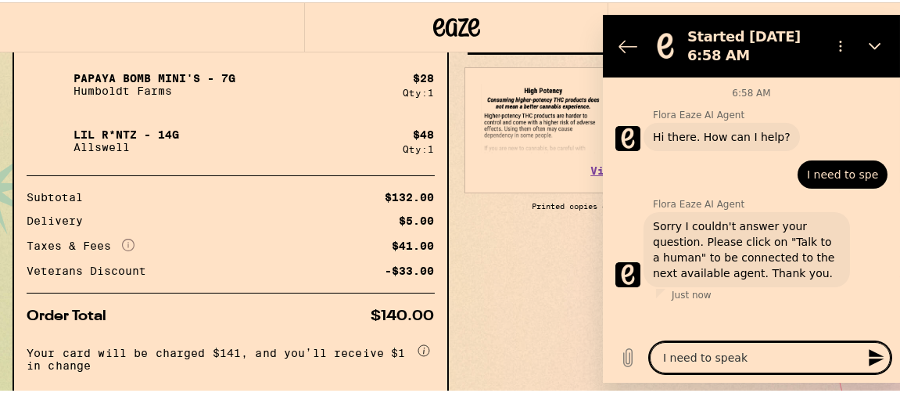
type textarea "I need to speak t"
type textarea "x"
type textarea "I need to speak to"
type textarea "x"
type textarea "I need to speak to"
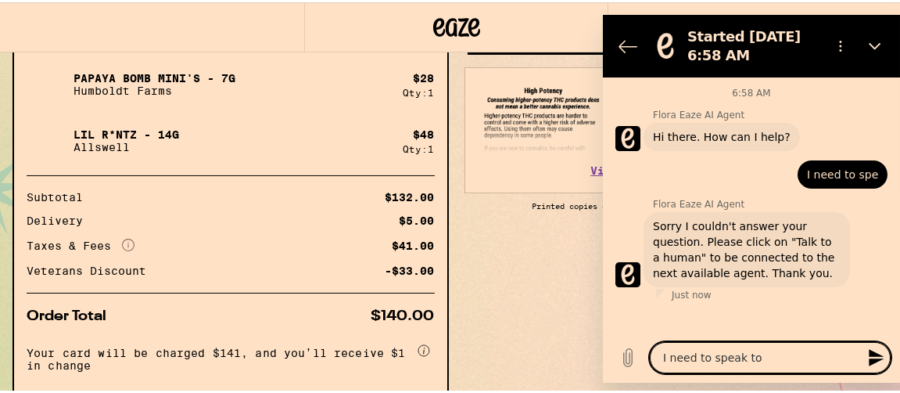
type textarea "x"
type textarea "I need to speak to s"
type textarea "x"
type textarea "I need to speak to so"
type textarea "x"
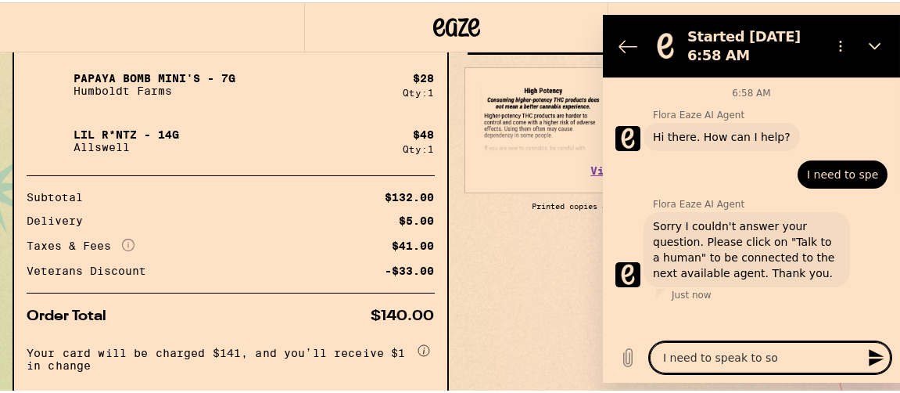
type textarea "I need to speak to som"
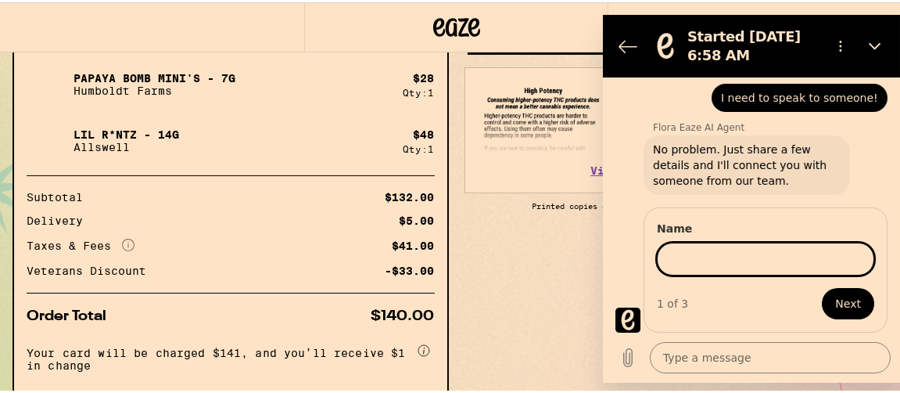
scroll to position [211, 0]
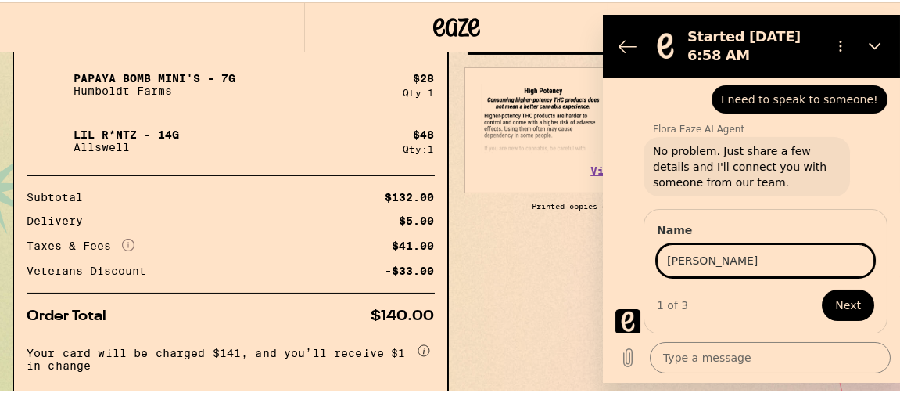
click at [821, 289] on button "Next" at bounding box center [847, 304] width 52 height 31
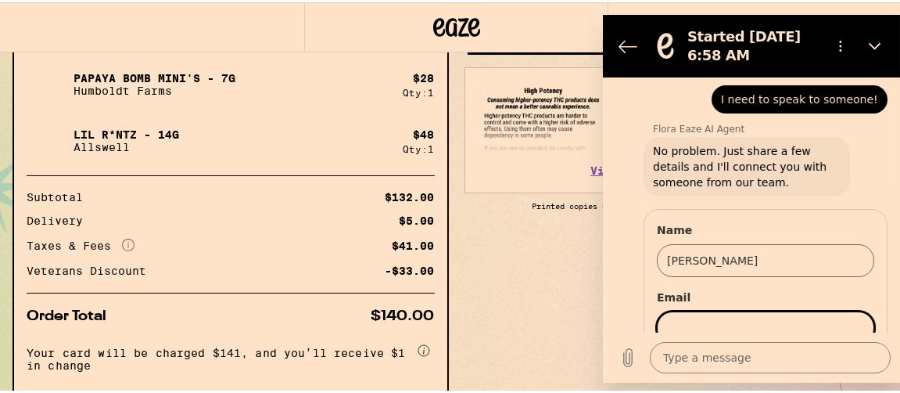
scroll to position [278, 0]
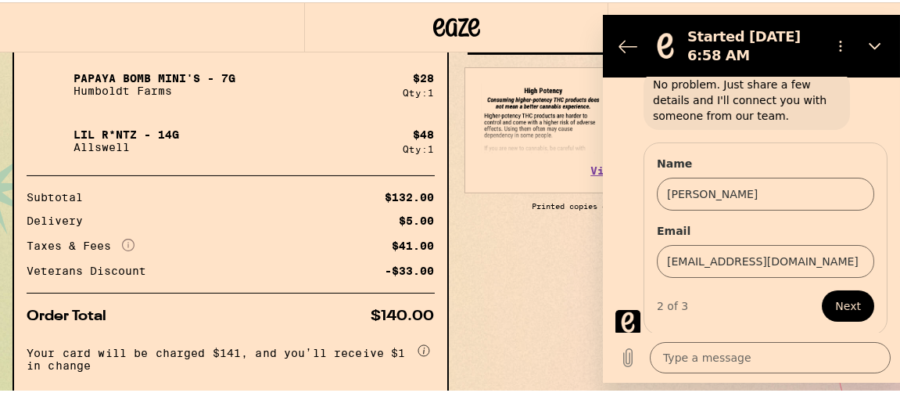
click at [848, 306] on span "Next" at bounding box center [848, 305] width 26 height 19
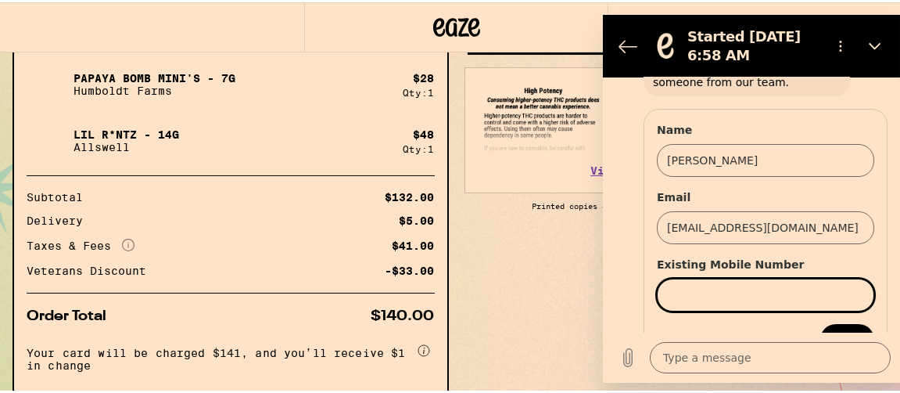
scroll to position [344, 0]
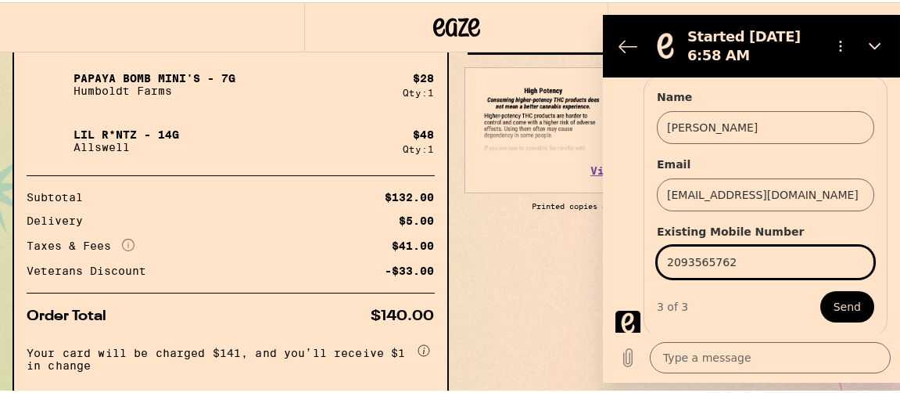
click at [820, 291] on button "Send" at bounding box center [847, 306] width 54 height 31
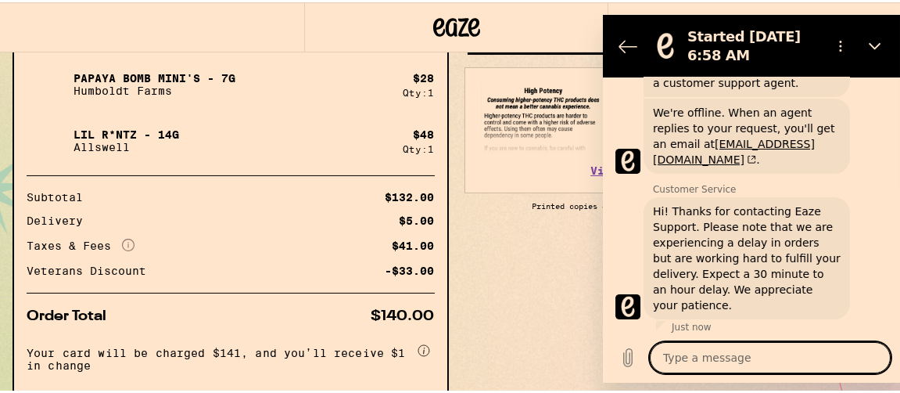
scroll to position [551, 0]
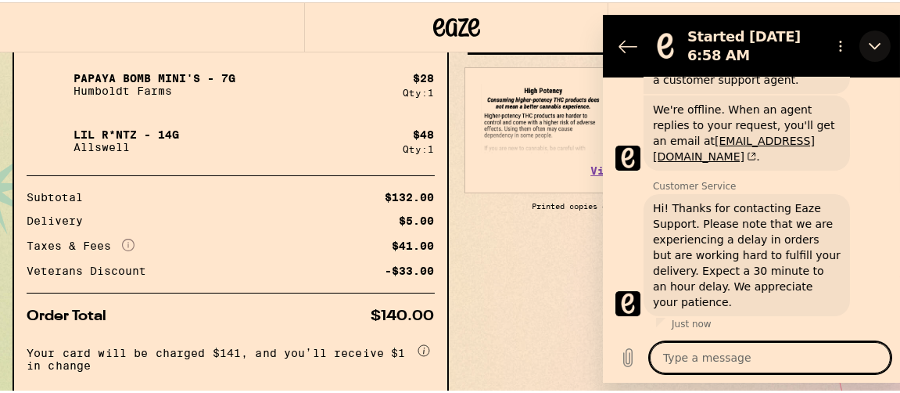
click at [876, 40] on icon "Close" at bounding box center [874, 46] width 13 height 13
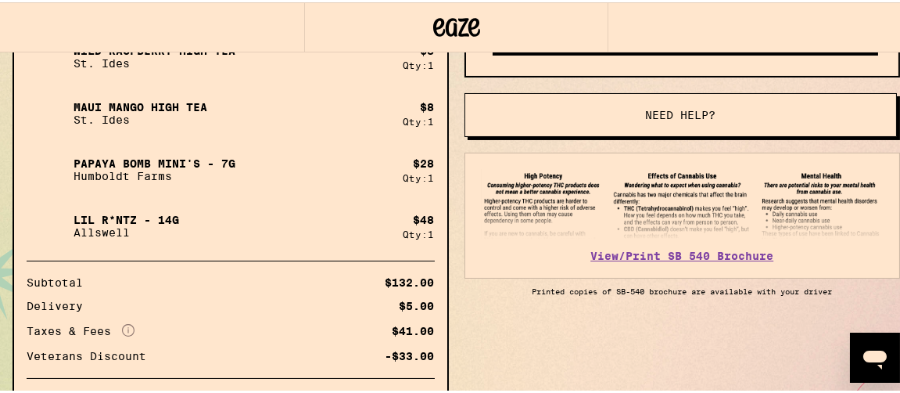
scroll to position [407, 0]
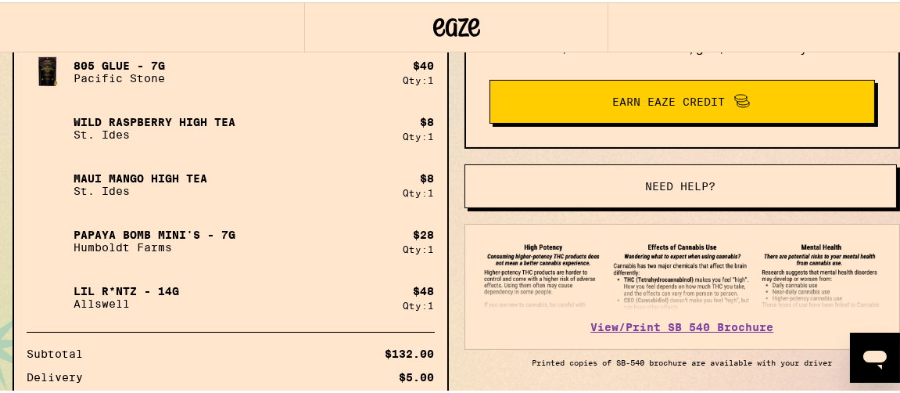
click at [679, 182] on span "Need help?" at bounding box center [680, 183] width 70 height 11
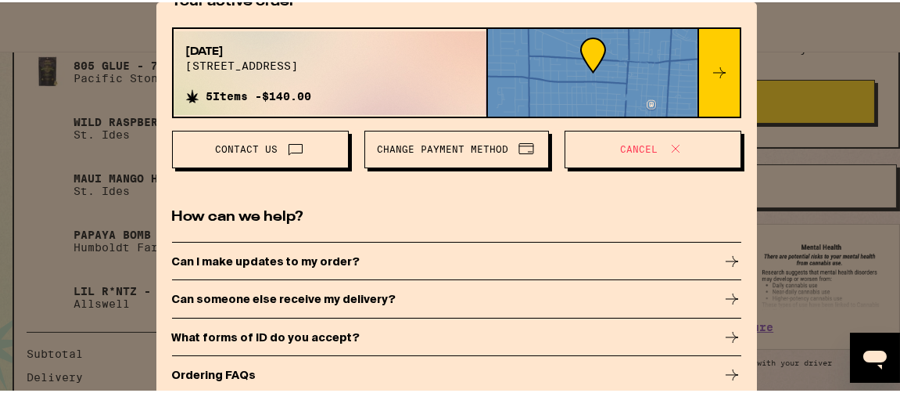
scroll to position [145, 0]
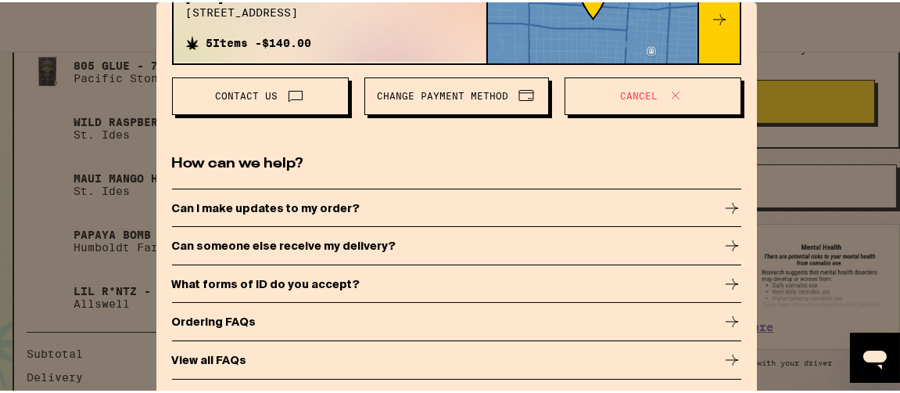
click at [249, 91] on span "Contact Us" at bounding box center [247, 93] width 63 height 9
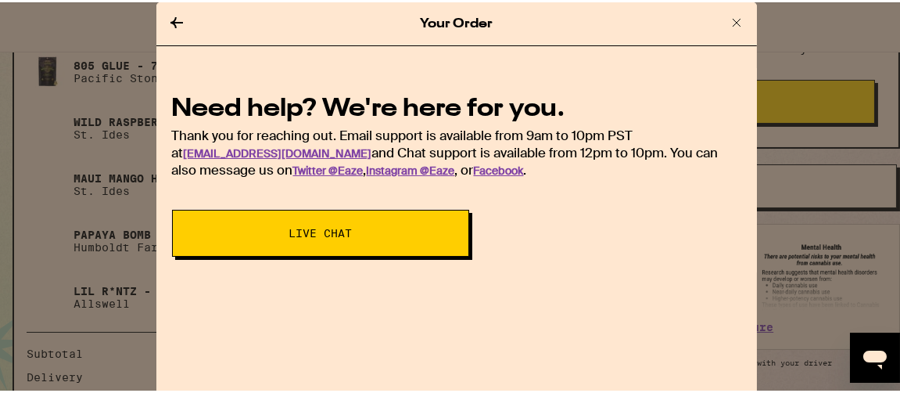
click at [314, 228] on span "Live Chat" at bounding box center [320, 230] width 63 height 11
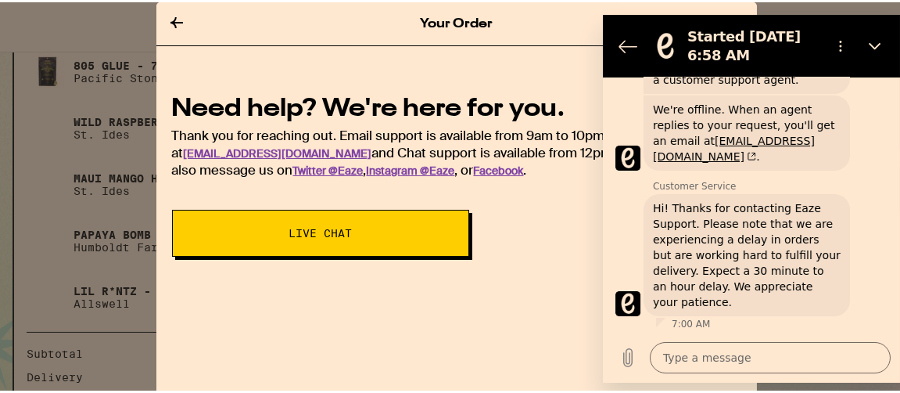
click at [171, 16] on icon at bounding box center [177, 20] width 13 height 11
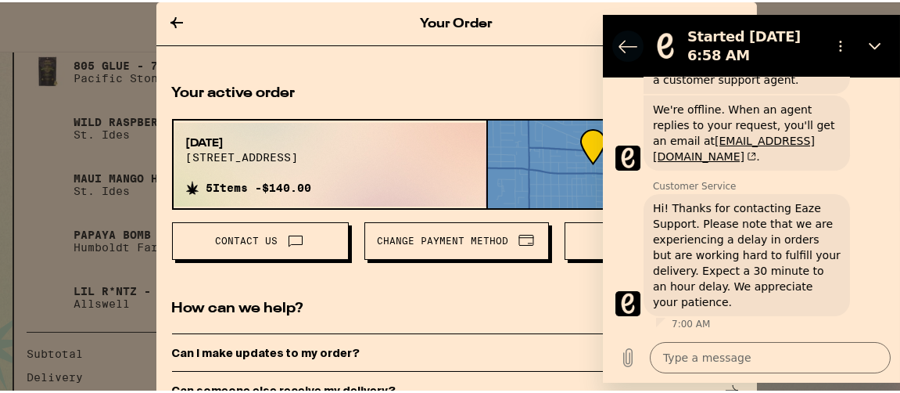
click at [624, 45] on icon "Back to the conversation list" at bounding box center [627, 46] width 19 height 19
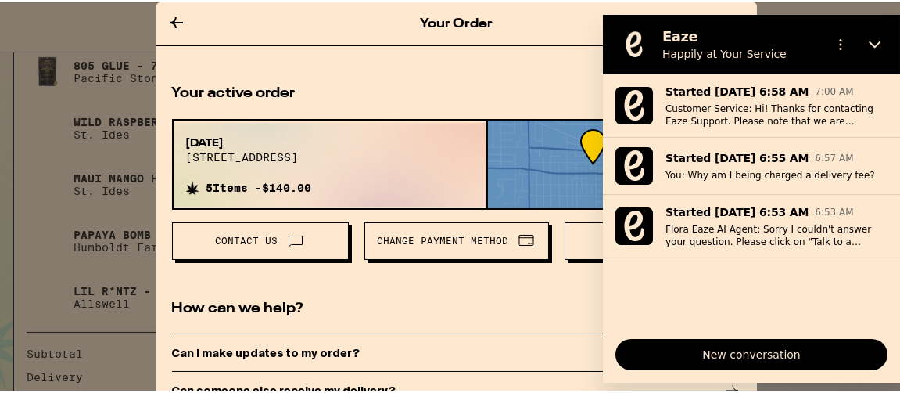
click at [169, 18] on icon at bounding box center [176, 20] width 19 height 19
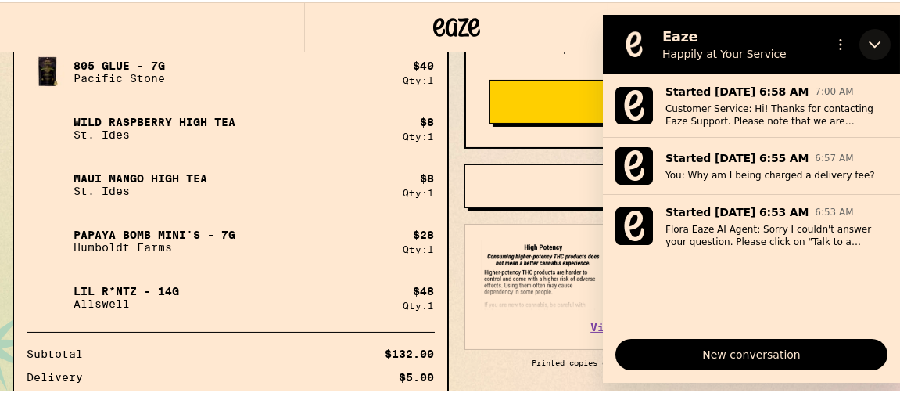
drag, startPoint x: 876, startPoint y: 43, endPoint x: 1467, endPoint y: 56, distance: 590.7
click at [876, 44] on icon "Close" at bounding box center [874, 44] width 13 height 13
